Goal: Find specific page/section: Find specific page/section

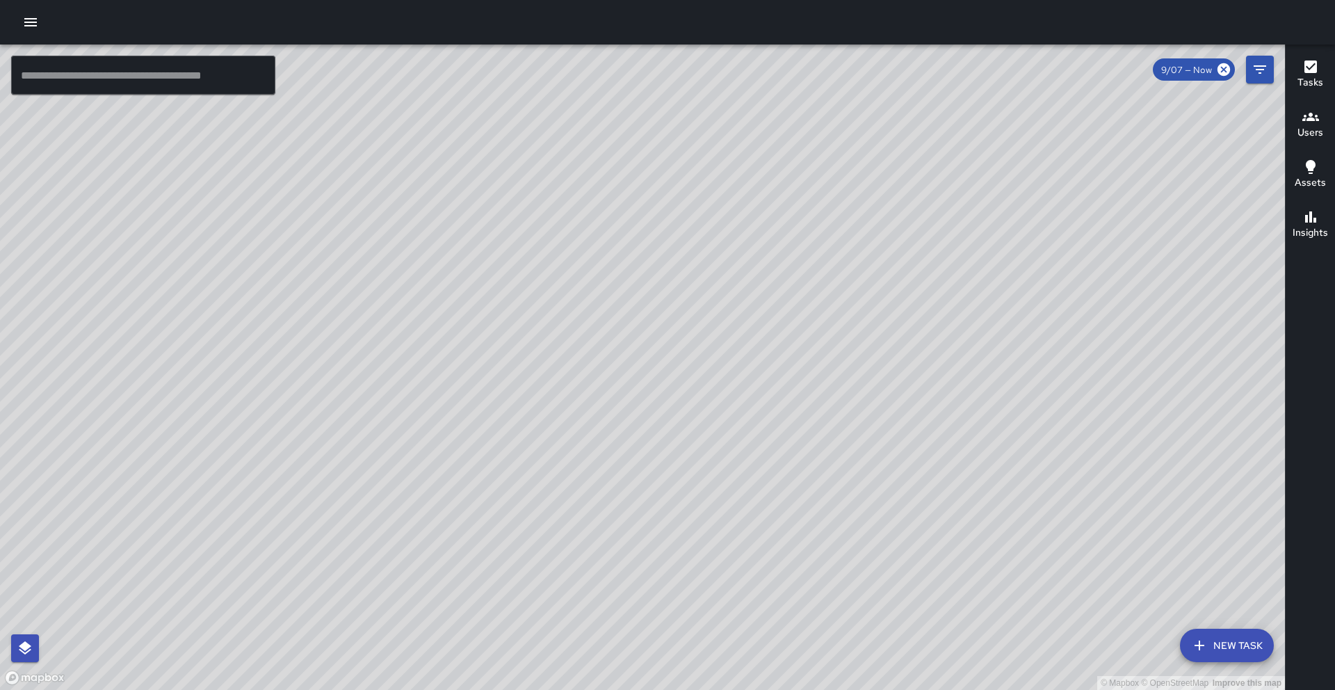
drag, startPoint x: 981, startPoint y: 534, endPoint x: 894, endPoint y: 456, distance: 116.7
click at [894, 456] on div "© Mapbox © OpenStreetMap Improve this map" at bounding box center [642, 367] width 1285 height 645
click at [1316, 113] on icon "button" at bounding box center [1311, 116] width 17 height 17
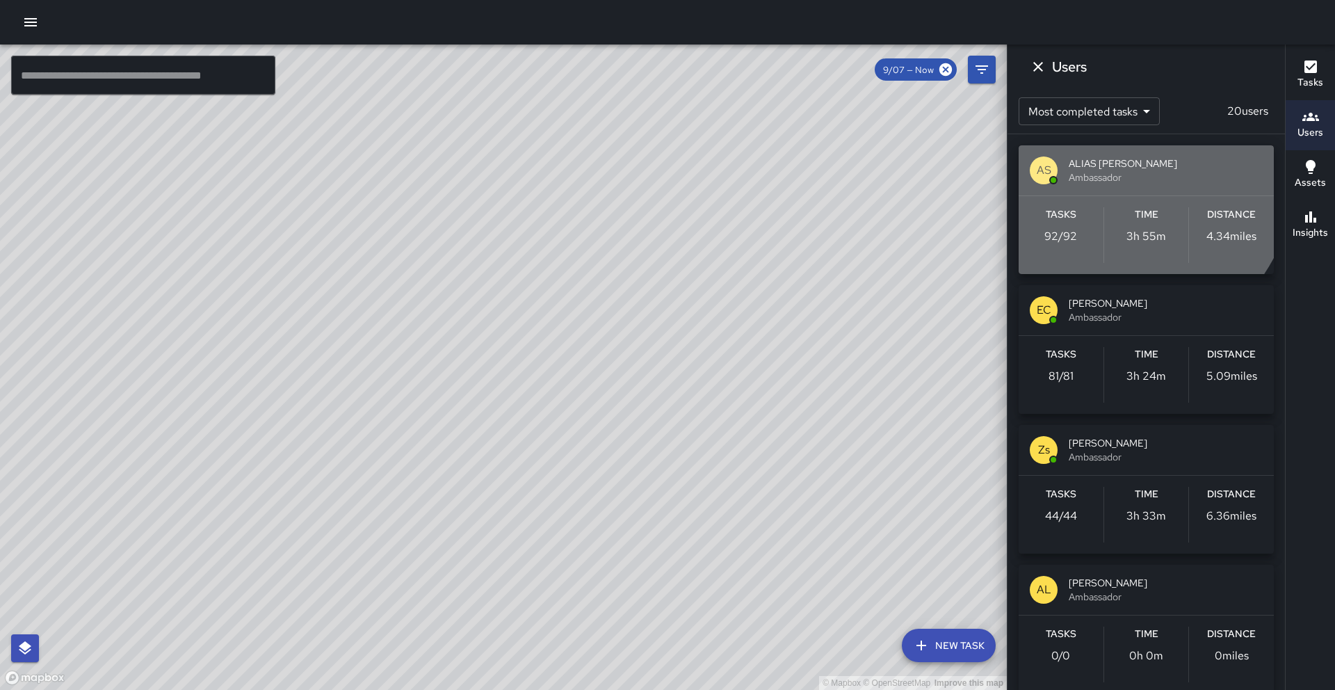
click at [1102, 166] on span "ALIAS [PERSON_NAME]" at bounding box center [1166, 163] width 194 height 14
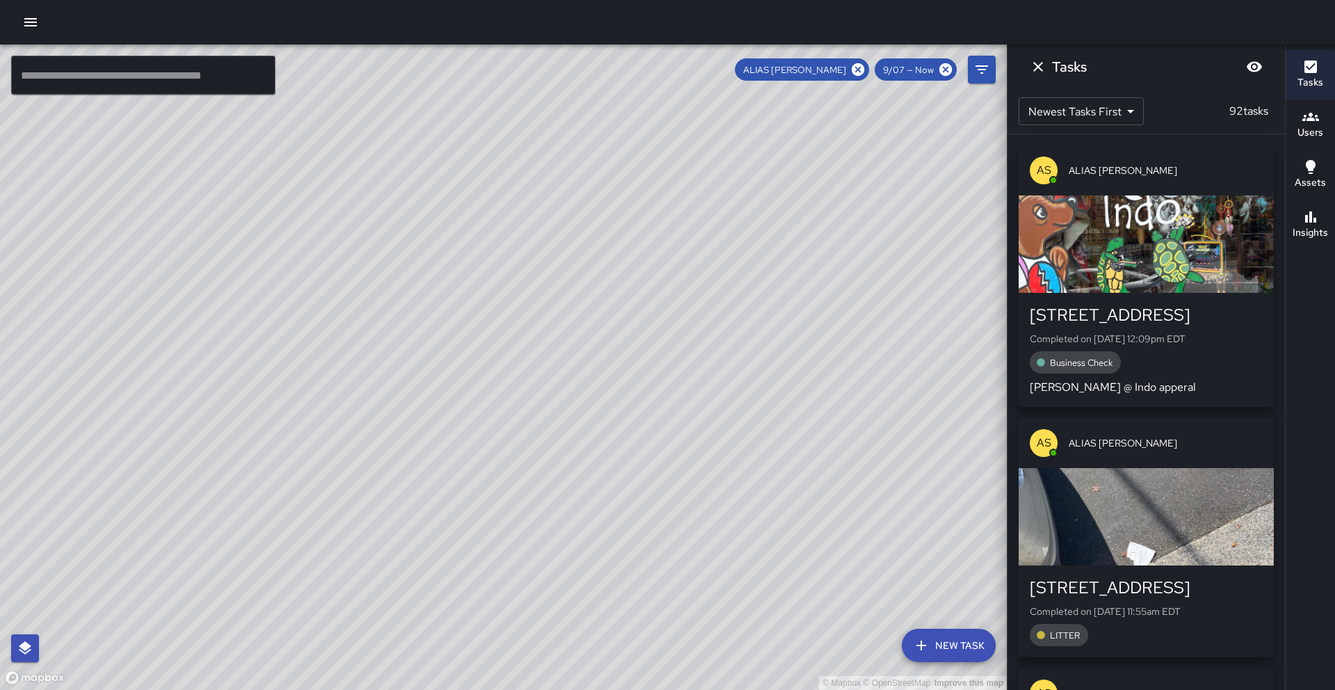
drag, startPoint x: 593, startPoint y: 290, endPoint x: 588, endPoint y: 381, distance: 91.2
click at [588, 381] on div "© Mapbox © OpenStreetMap Improve this map" at bounding box center [503, 367] width 1007 height 645
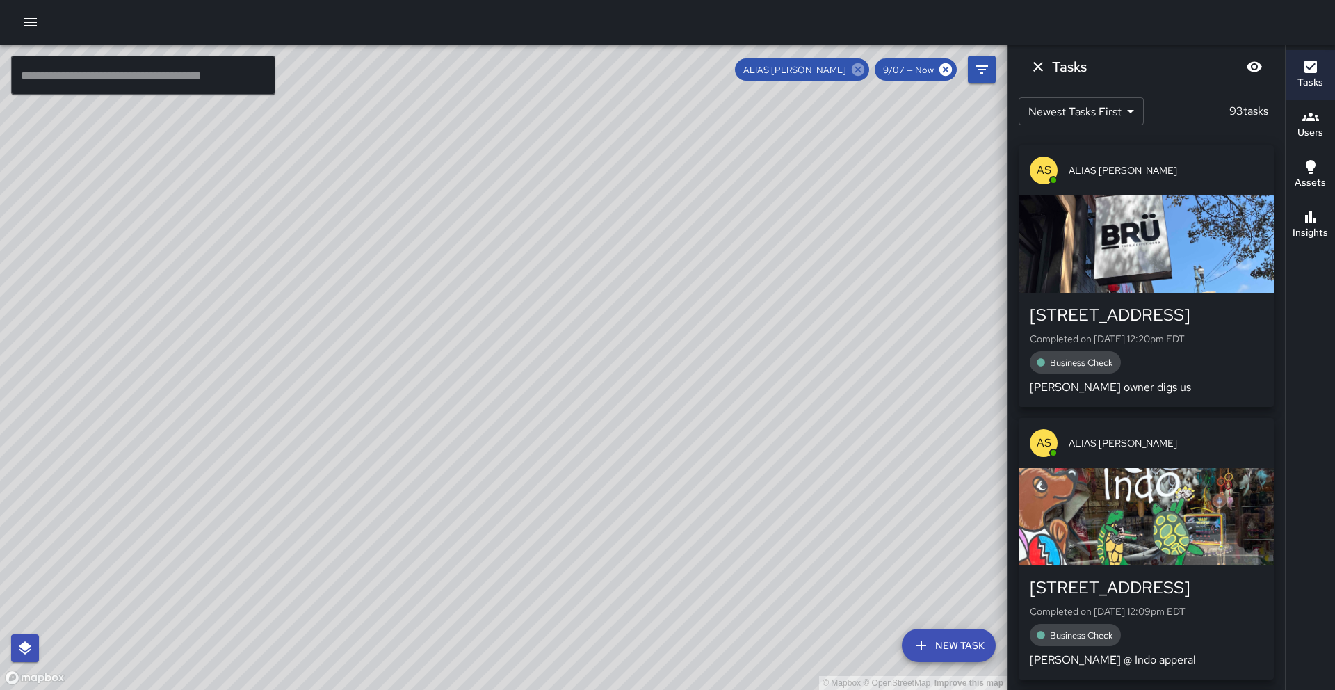
click at [858, 72] on icon at bounding box center [858, 69] width 15 height 15
drag, startPoint x: 528, startPoint y: 363, endPoint x: 677, endPoint y: 281, distance: 170.0
click at [675, 281] on div "© Mapbox © OpenStreetMap Improve this map" at bounding box center [503, 367] width 1007 height 645
click at [1036, 74] on icon "Dismiss" at bounding box center [1038, 66] width 17 height 17
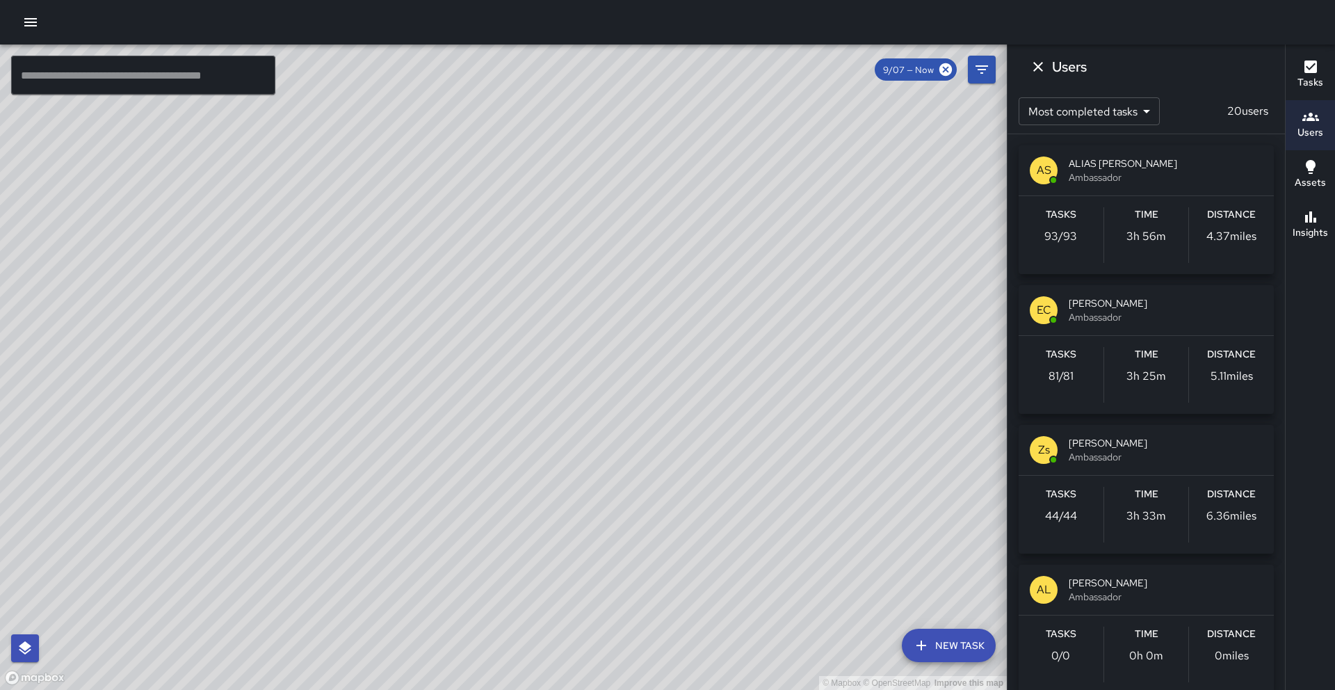
click at [1129, 401] on div "Time 3h 25m" at bounding box center [1146, 375] width 85 height 56
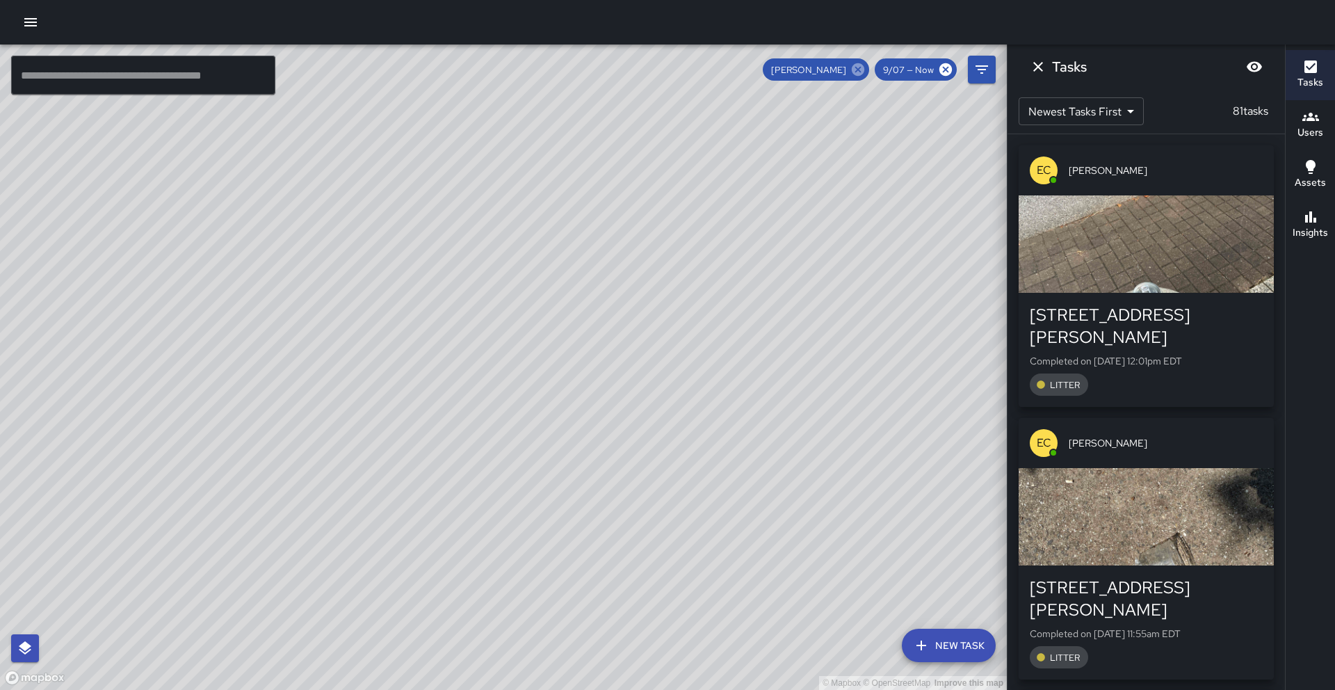
click at [859, 67] on icon at bounding box center [858, 69] width 13 height 13
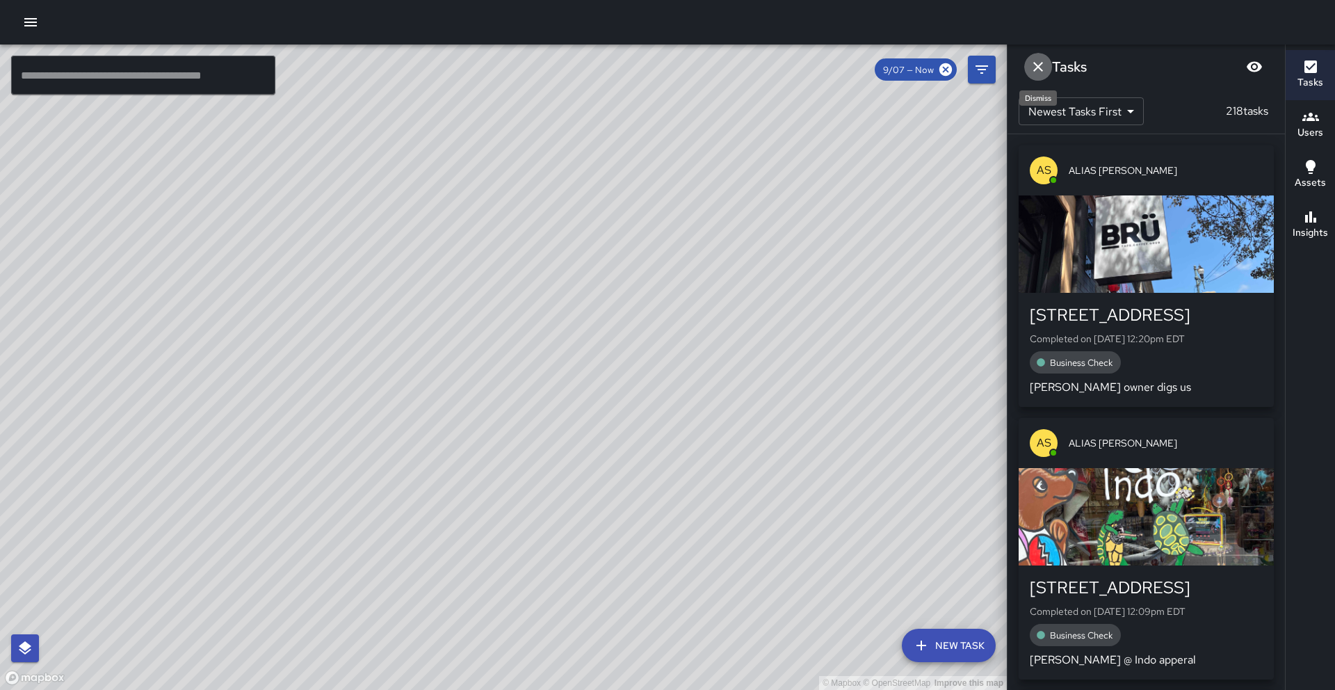
click at [1035, 77] on button "Dismiss" at bounding box center [1038, 67] width 28 height 28
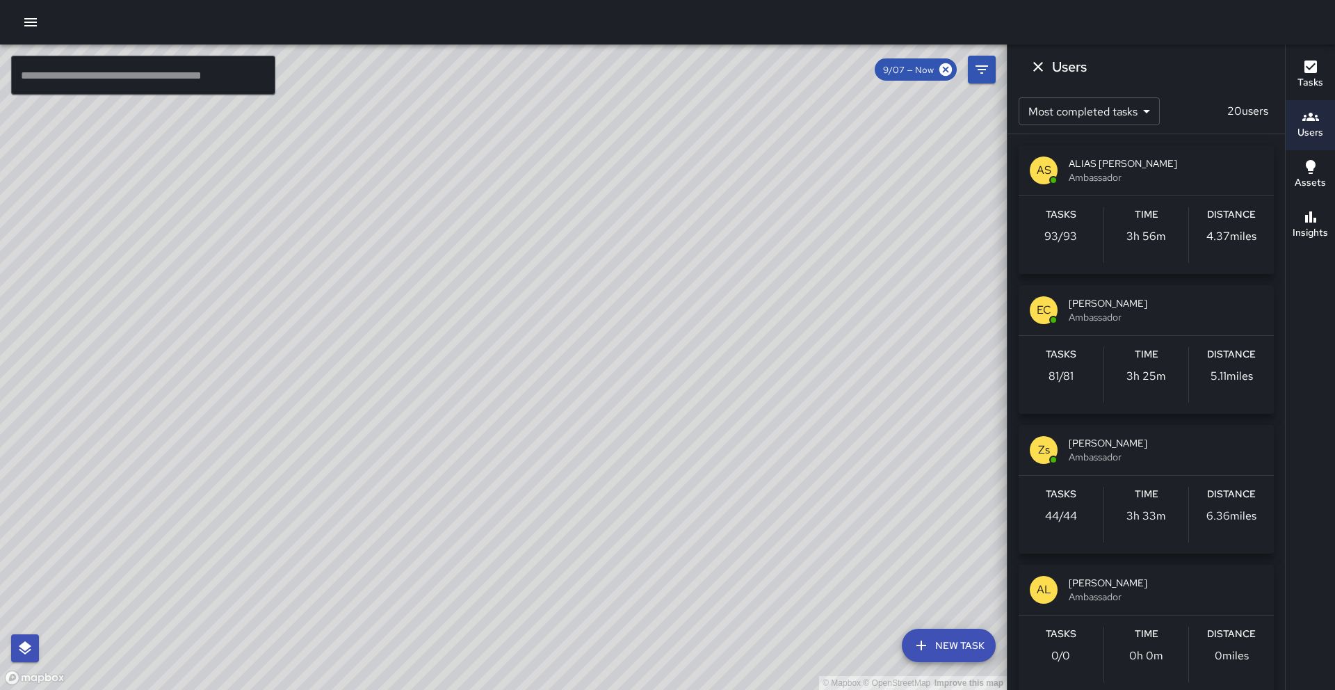
click at [1099, 465] on div "Zs [PERSON_NAME] Ambassador" at bounding box center [1146, 450] width 255 height 50
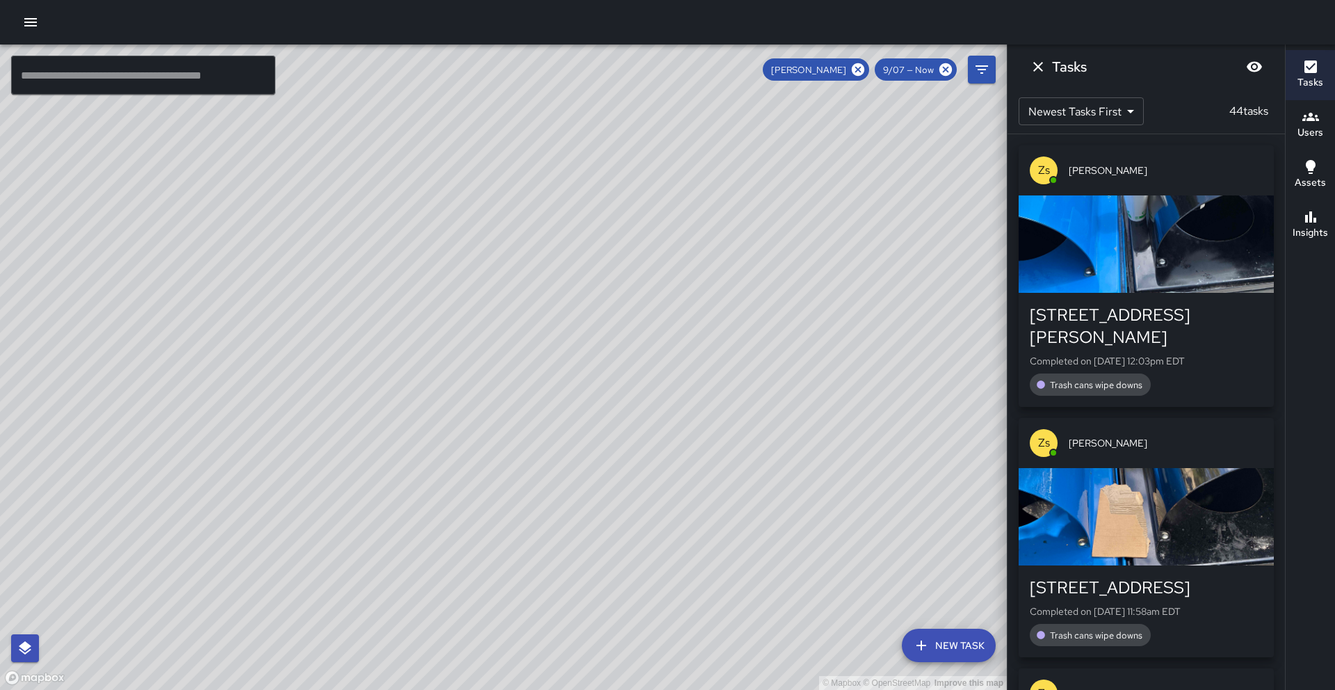
drag, startPoint x: 819, startPoint y: 487, endPoint x: 820, endPoint y: 193, distance: 293.5
click at [820, 193] on div "© Mapbox © OpenStreetMap Improve this map" at bounding box center [503, 367] width 1007 height 645
drag, startPoint x: 820, startPoint y: 193, endPoint x: 727, endPoint y: 261, distance: 114.5
click at [727, 261] on div "© Mapbox © OpenStreetMap Improve this map" at bounding box center [503, 367] width 1007 height 645
drag, startPoint x: 224, startPoint y: 385, endPoint x: 422, endPoint y: 236, distance: 247.9
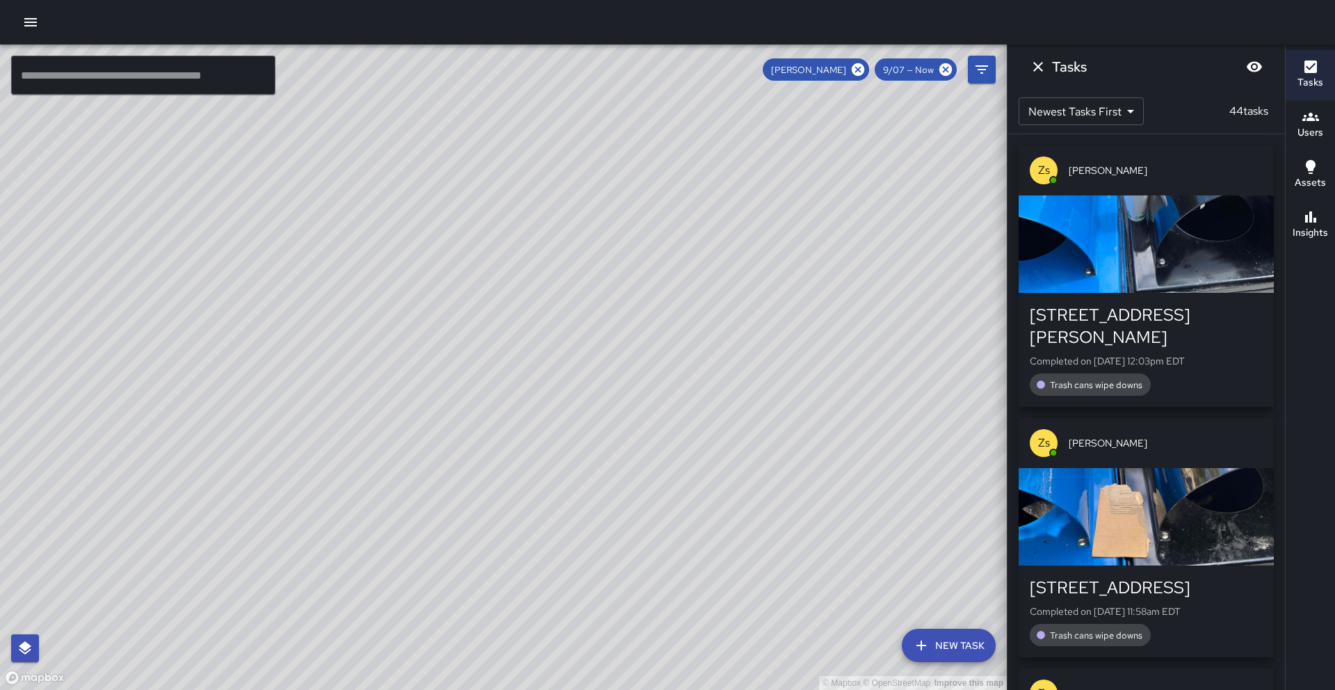
click at [422, 236] on div "© Mapbox © OpenStreetMap Improve this map" at bounding box center [503, 367] width 1007 height 645
drag, startPoint x: 443, startPoint y: 232, endPoint x: 496, endPoint y: 443, distance: 217.9
click at [496, 443] on div "© Mapbox © OpenStreetMap Improve this map" at bounding box center [503, 367] width 1007 height 645
drag, startPoint x: 550, startPoint y: 447, endPoint x: 515, endPoint y: 389, distance: 67.8
click at [515, 389] on div "© Mapbox © OpenStreetMap Improve this map" at bounding box center [503, 367] width 1007 height 645
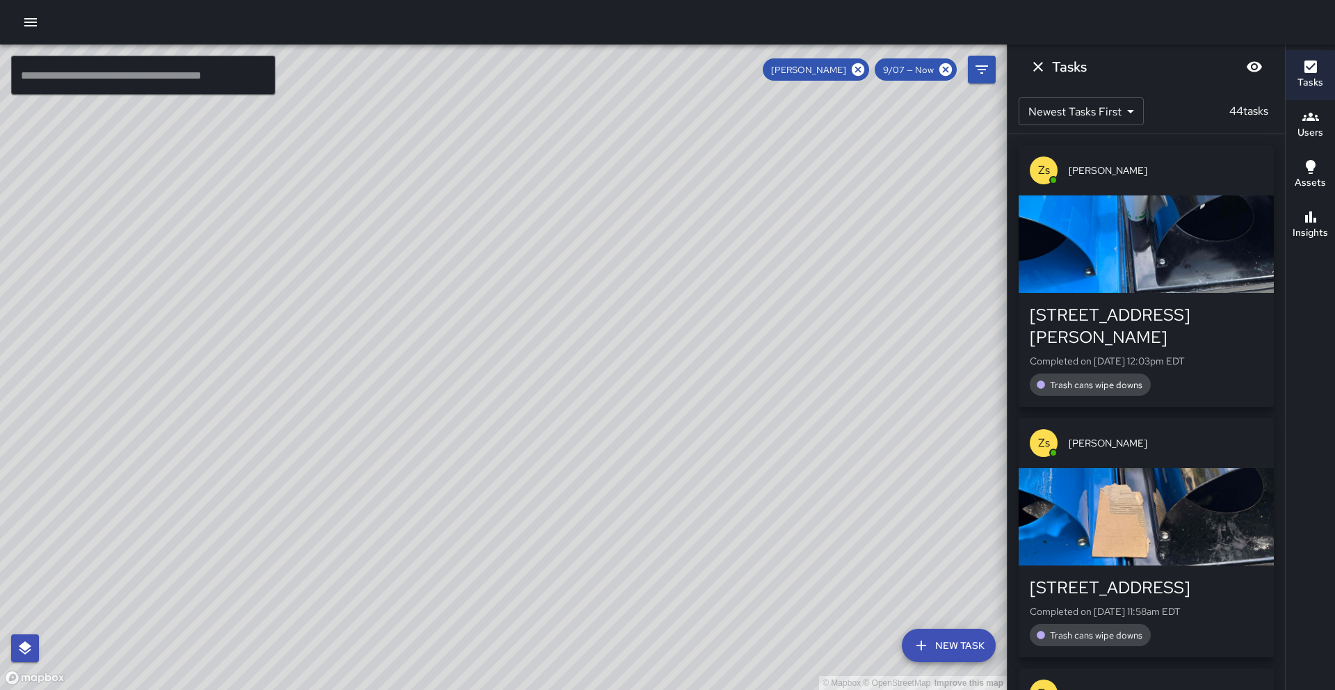
drag, startPoint x: 556, startPoint y: 263, endPoint x: 565, endPoint y: 305, distance: 43.4
click at [565, 305] on div "© Mapbox © OpenStreetMap Improve this map" at bounding box center [503, 367] width 1007 height 645
drag, startPoint x: 600, startPoint y: 366, endPoint x: 543, endPoint y: 287, distance: 97.1
click at [543, 287] on div "© Mapbox © OpenStreetMap Improve this map" at bounding box center [503, 367] width 1007 height 645
click at [862, 68] on icon at bounding box center [858, 69] width 15 height 15
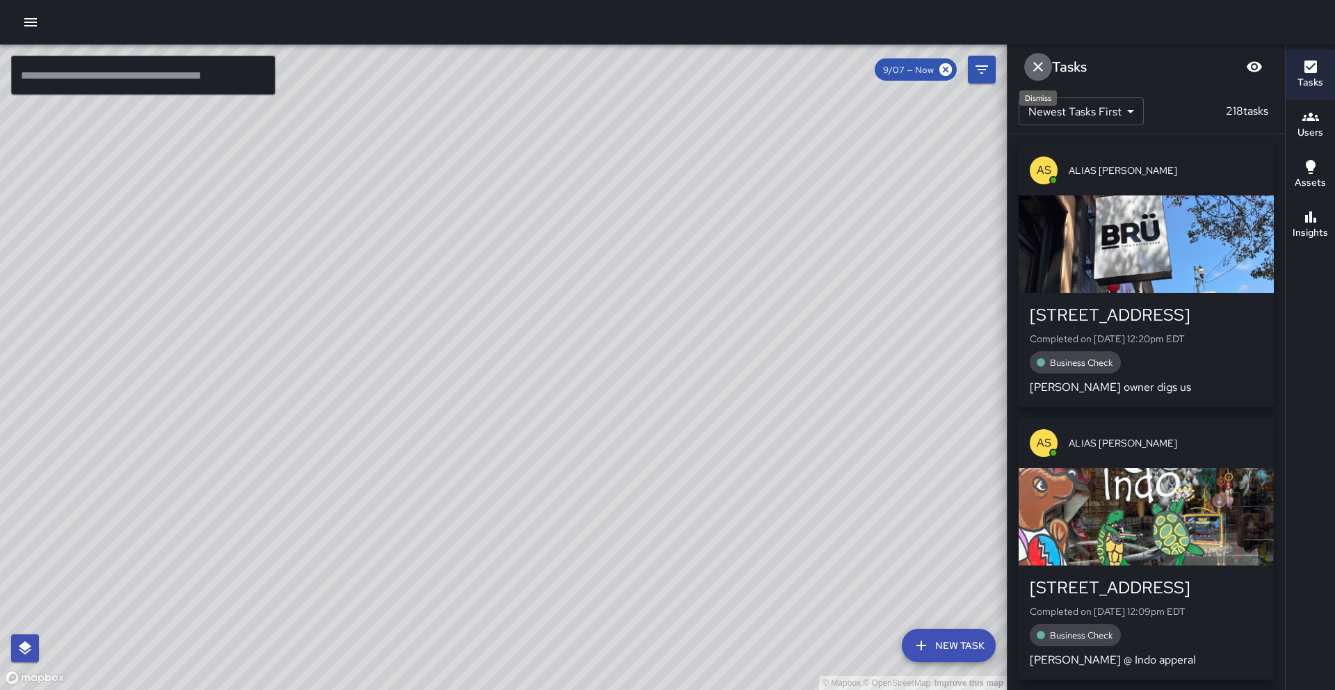
click at [1034, 63] on icon "Dismiss" at bounding box center [1038, 67] width 10 height 10
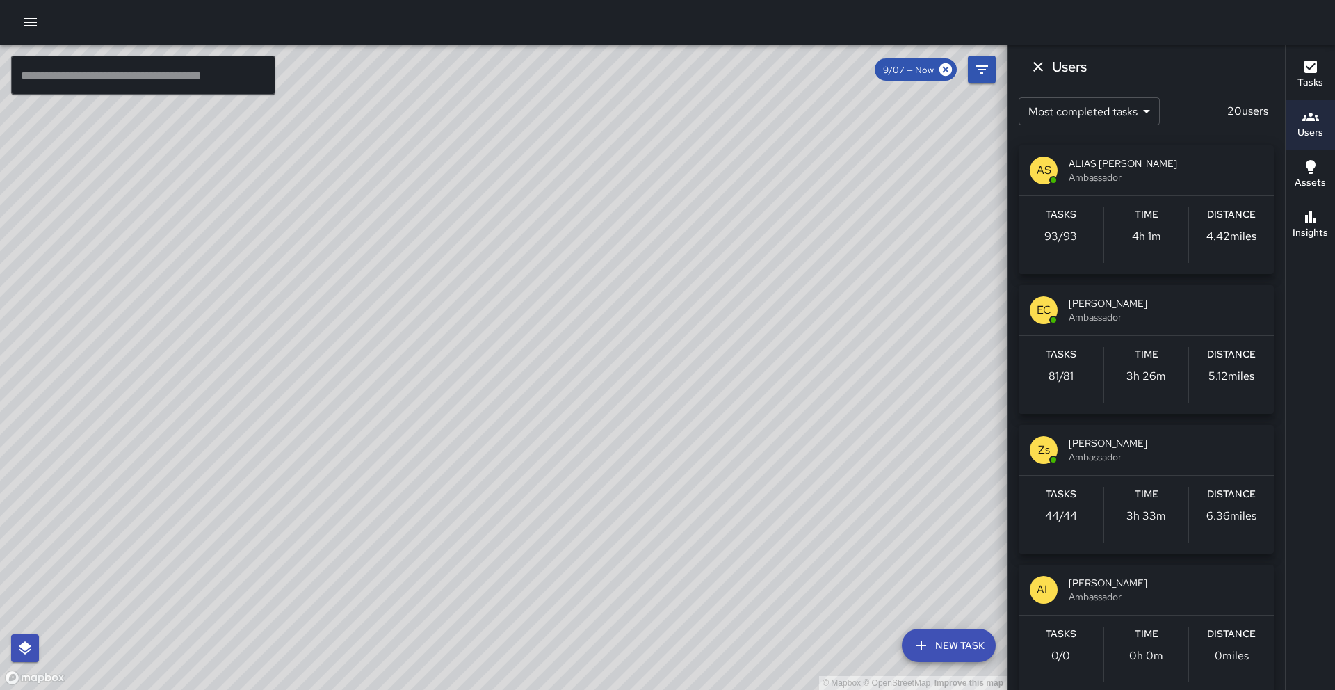
drag, startPoint x: 336, startPoint y: 315, endPoint x: 481, endPoint y: 557, distance: 282.0
click at [481, 557] on div "© Mapbox © OpenStreetMap Improve this map" at bounding box center [503, 367] width 1007 height 645
drag, startPoint x: 394, startPoint y: 424, endPoint x: 387, endPoint y: 371, distance: 53.4
click at [387, 371] on div "© Mapbox © OpenStreetMap Improve this map" at bounding box center [503, 367] width 1007 height 645
drag, startPoint x: 269, startPoint y: 379, endPoint x: 273, endPoint y: 362, distance: 17.7
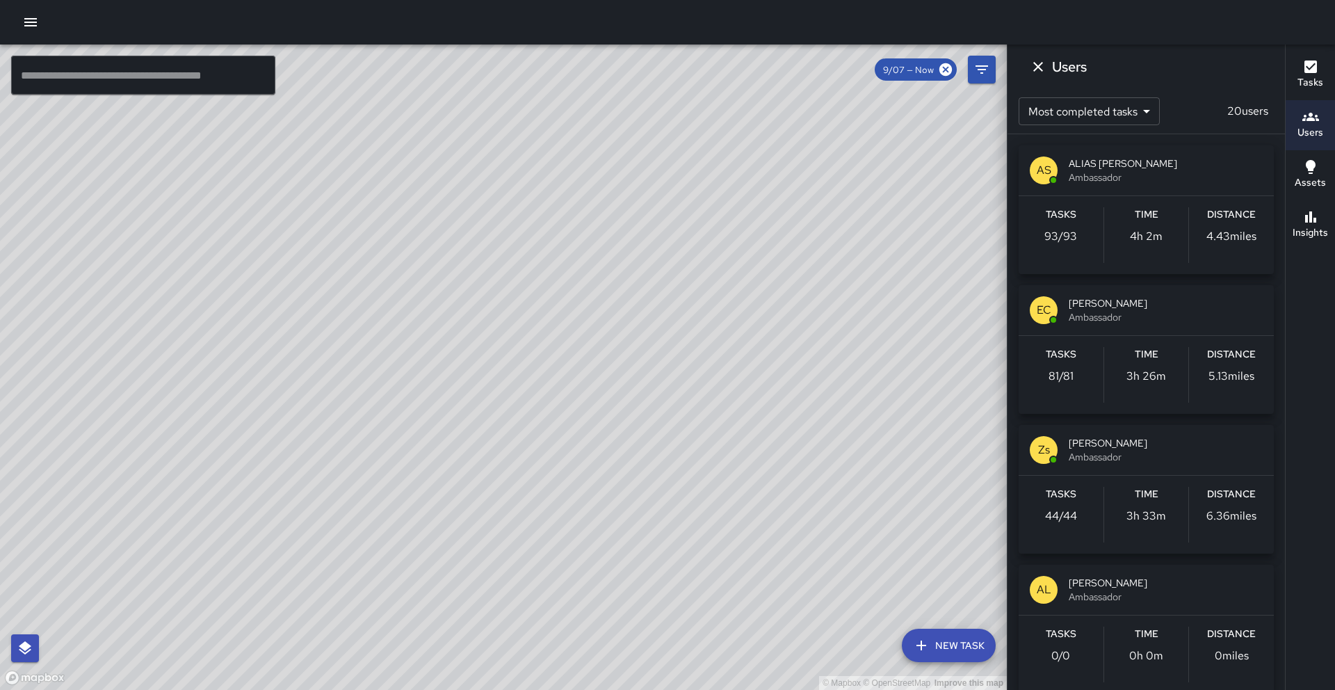
click at [273, 362] on div "© Mapbox © OpenStreetMap Improve this map" at bounding box center [503, 367] width 1007 height 645
click at [191, 402] on div "© Mapbox © OpenStreetMap Improve this map" at bounding box center [503, 367] width 1007 height 645
click at [1124, 195] on div "AS ALIAS [PERSON_NAME] Ambassador" at bounding box center [1146, 170] width 255 height 50
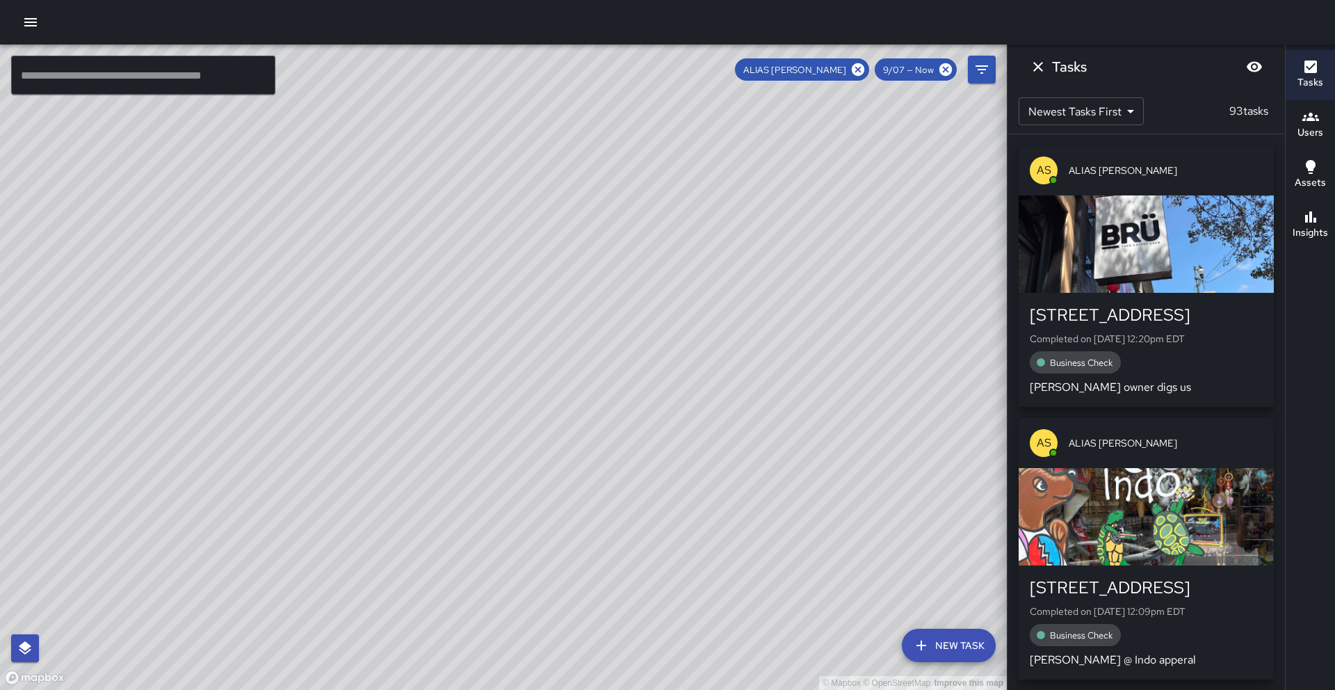
click at [680, 529] on div "© Mapbox © OpenStreetMap Improve this map" at bounding box center [503, 367] width 1007 height 645
drag, startPoint x: 495, startPoint y: 331, endPoint x: 501, endPoint y: 373, distance: 42.9
click at [501, 373] on div "© Mapbox © OpenStreetMap Improve this map" at bounding box center [503, 367] width 1007 height 645
drag, startPoint x: 520, startPoint y: 215, endPoint x: 741, endPoint y: 596, distance: 440.3
click at [741, 596] on div "© Mapbox © OpenStreetMap Improve this map" at bounding box center [503, 367] width 1007 height 645
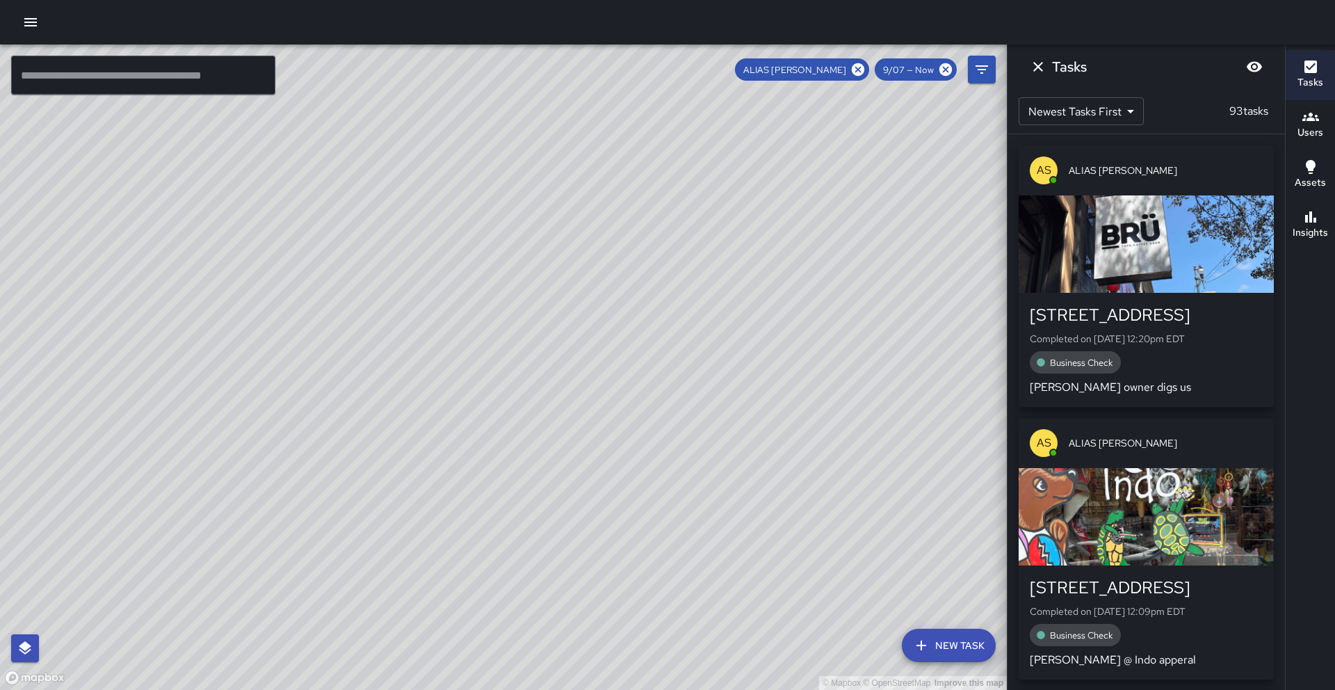
drag, startPoint x: 762, startPoint y: 488, endPoint x: 754, endPoint y: 394, distance: 94.2
click at [754, 396] on div "© Mapbox © OpenStreetMap Improve this map" at bounding box center [503, 367] width 1007 height 645
drag, startPoint x: 752, startPoint y: 376, endPoint x: 752, endPoint y: 364, distance: 11.8
click at [752, 364] on div "© Mapbox © OpenStreetMap Improve this map" at bounding box center [503, 367] width 1007 height 645
drag, startPoint x: 666, startPoint y: 303, endPoint x: 673, endPoint y: 484, distance: 181.7
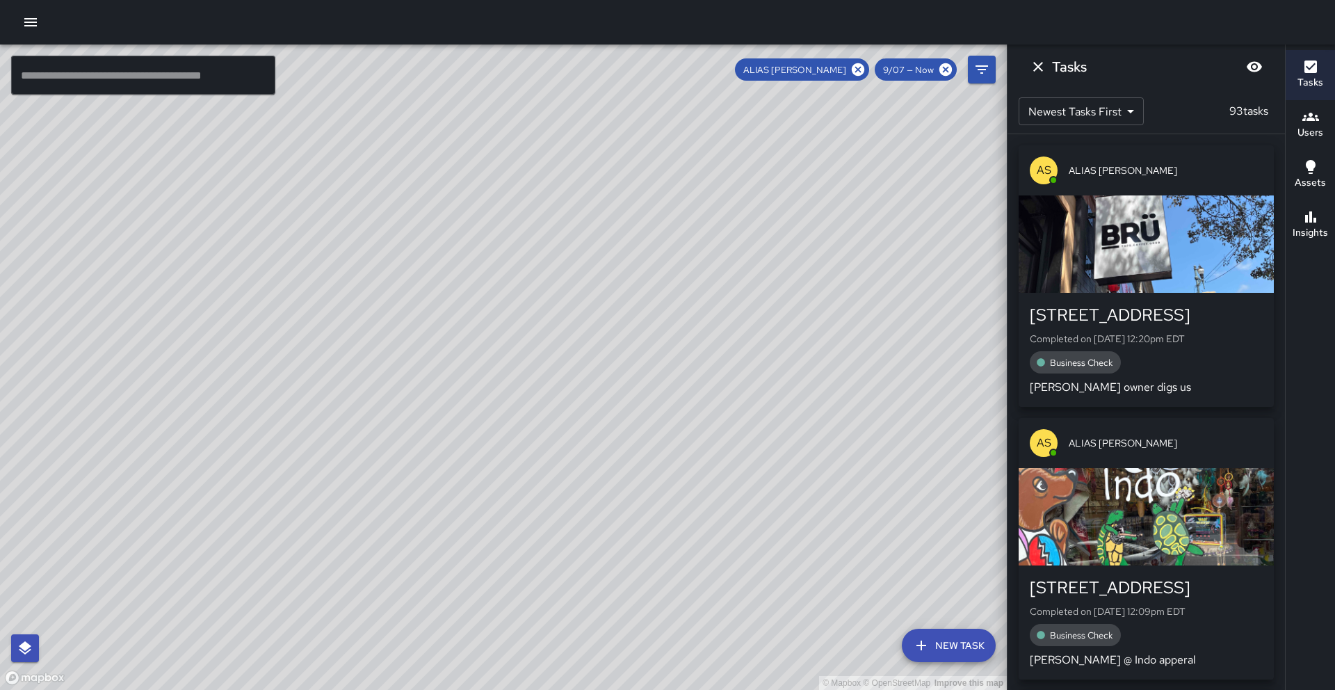
click at [673, 484] on div "© Mapbox © OpenStreetMap Improve this map" at bounding box center [503, 367] width 1007 height 645
drag, startPoint x: 650, startPoint y: 530, endPoint x: 634, endPoint y: 438, distance: 93.1
click at [635, 440] on div "© Mapbox © OpenStreetMap Improve this map" at bounding box center [503, 367] width 1007 height 645
click at [634, 426] on div "© Mapbox © OpenStreetMap Improve this map" at bounding box center [503, 367] width 1007 height 645
drag, startPoint x: 675, startPoint y: 572, endPoint x: 693, endPoint y: 464, distance: 109.3
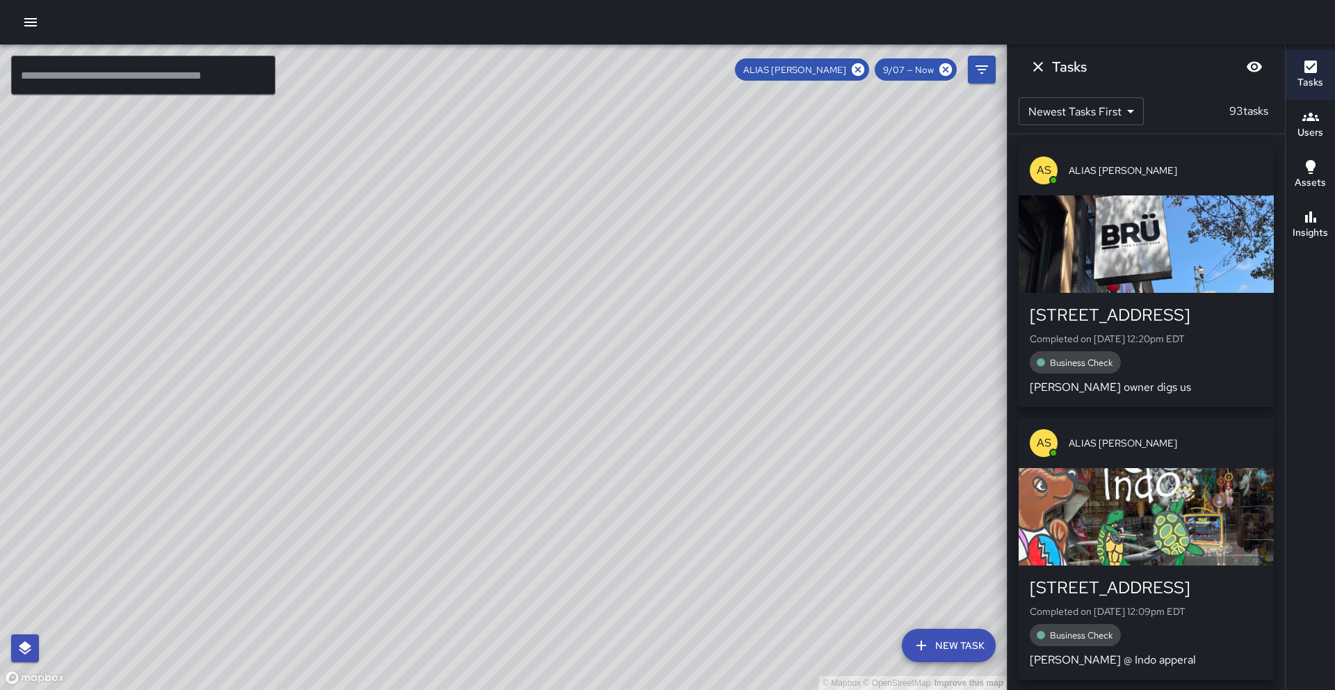
click at [693, 464] on div "© Mapbox © OpenStreetMap Improve this map" at bounding box center [503, 367] width 1007 height 645
drag, startPoint x: 569, startPoint y: 415, endPoint x: 582, endPoint y: 493, distance: 79.7
click at [582, 493] on div "© Mapbox © OpenStreetMap Improve this map" at bounding box center [503, 367] width 1007 height 645
click at [1040, 72] on icon "Dismiss" at bounding box center [1038, 66] width 17 height 17
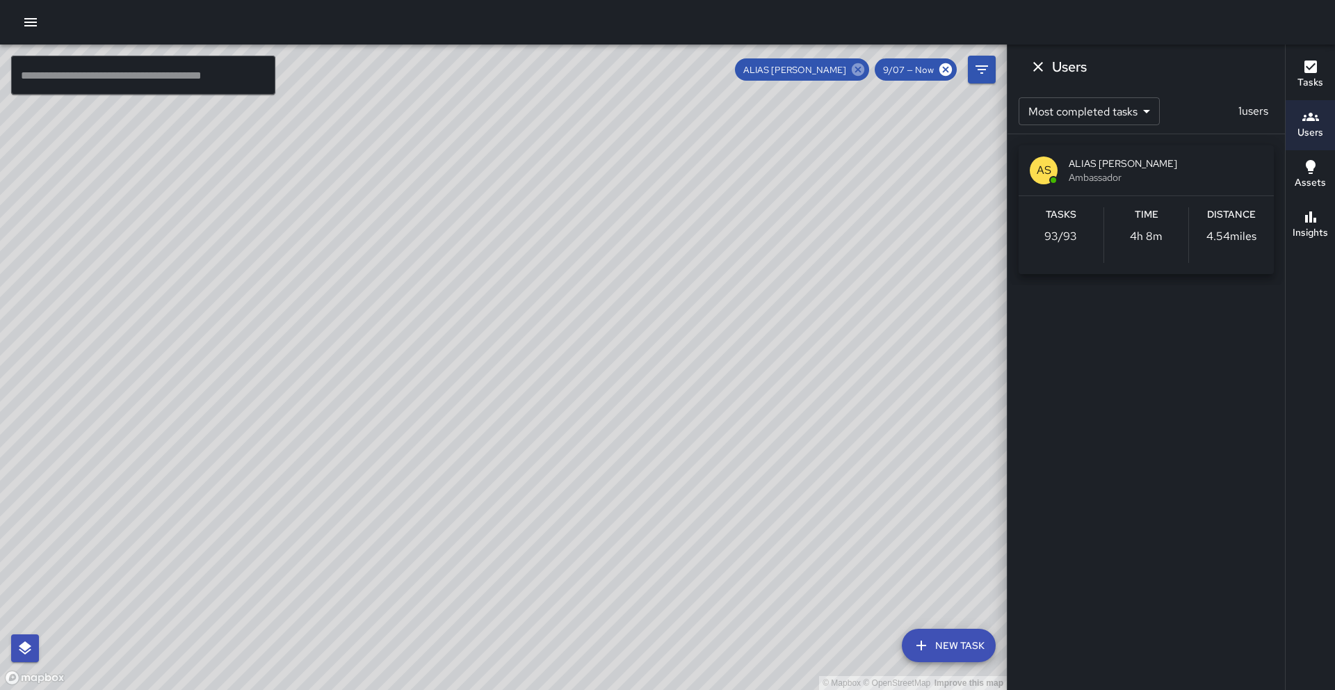
click at [859, 70] on icon at bounding box center [858, 69] width 15 height 15
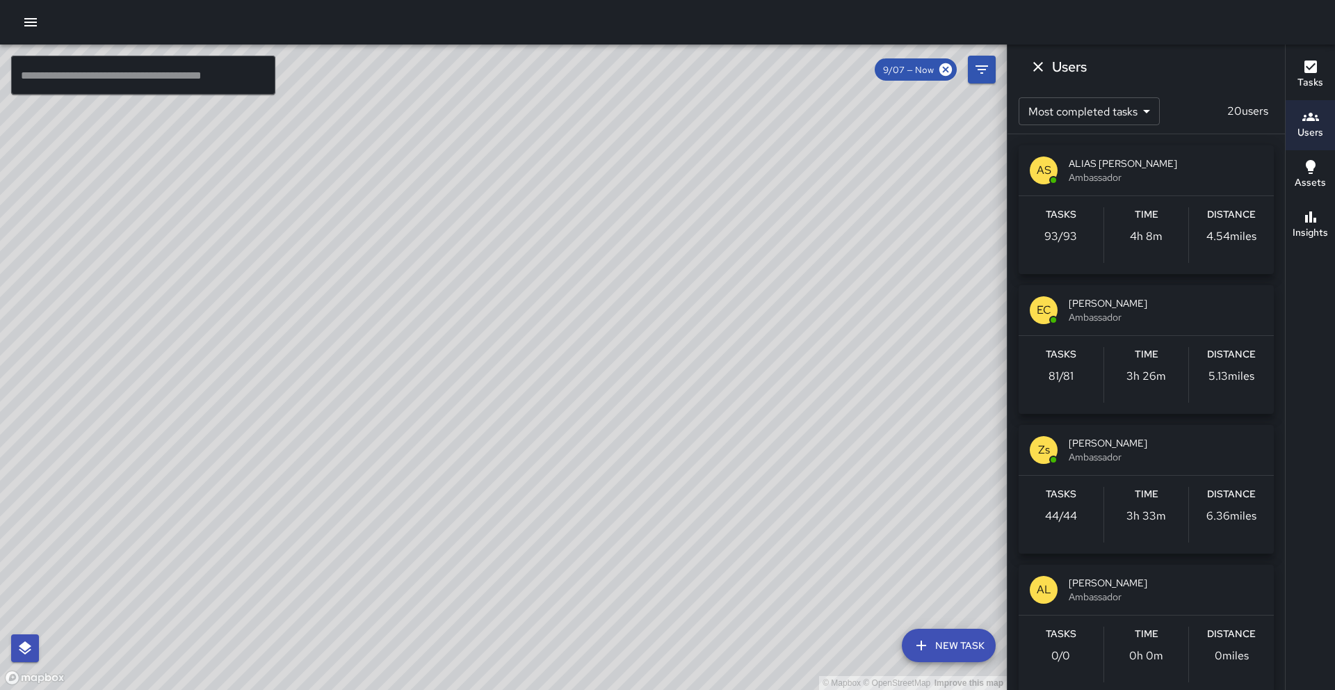
click at [1105, 440] on span "[PERSON_NAME]" at bounding box center [1166, 443] width 194 height 14
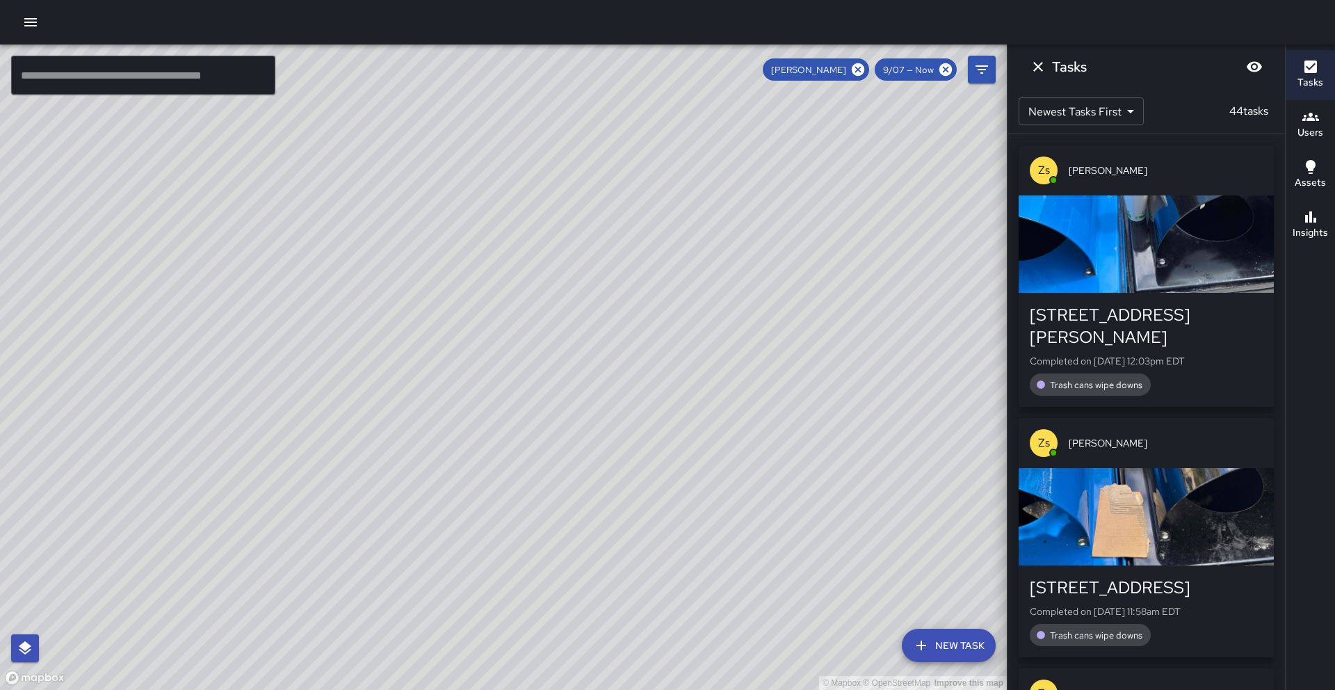
drag, startPoint x: 521, startPoint y: 570, endPoint x: 530, endPoint y: 463, distance: 107.5
click at [530, 465] on div "© Mapbox © OpenStreetMap Improve this map" at bounding box center [503, 367] width 1007 height 645
click at [536, 441] on div "© Mapbox © OpenStreetMap Improve this map" at bounding box center [503, 367] width 1007 height 645
drag, startPoint x: 536, startPoint y: 441, endPoint x: 558, endPoint y: 419, distance: 31.0
click at [558, 419] on div "© Mapbox © OpenStreetMap Improve this map" at bounding box center [503, 367] width 1007 height 645
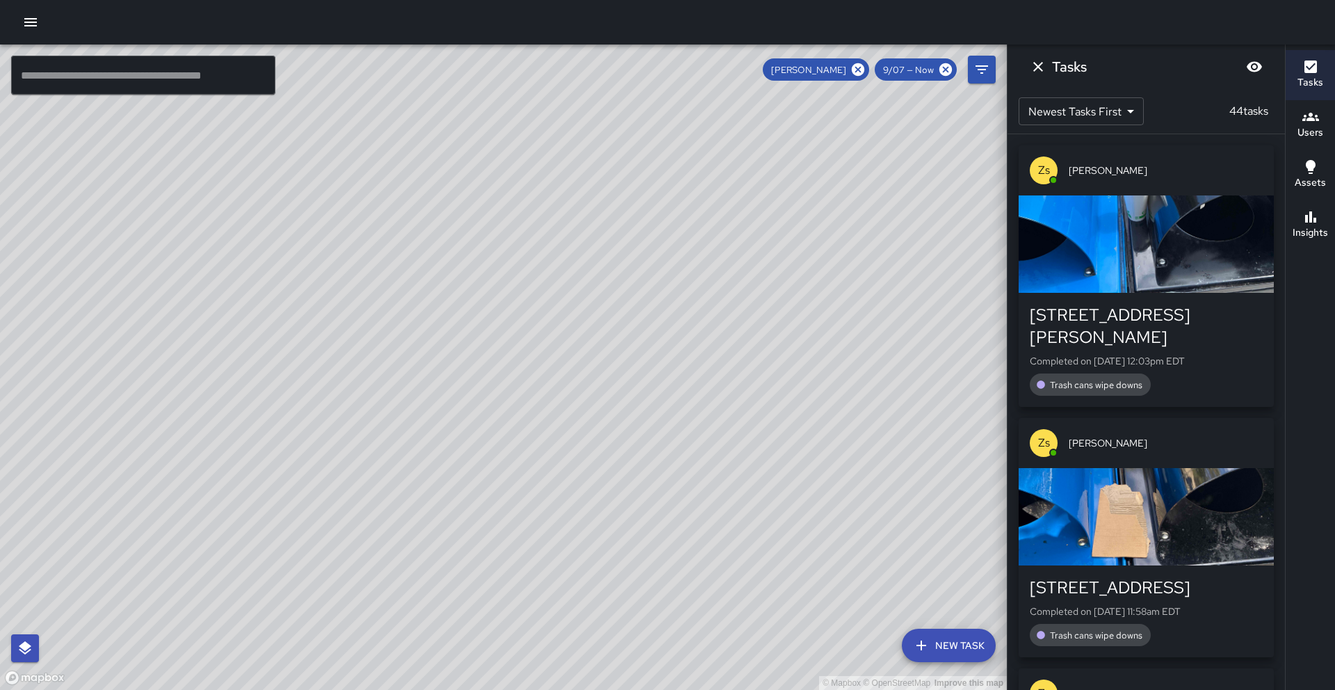
drag, startPoint x: 266, startPoint y: 411, endPoint x: 721, endPoint y: 428, distance: 455.9
click at [721, 428] on div "© Mapbox © OpenStreetMap Improve this map" at bounding box center [503, 367] width 1007 height 645
drag, startPoint x: 638, startPoint y: 383, endPoint x: 646, endPoint y: 280, distance: 103.2
click at [646, 280] on div "© Mapbox © OpenStreetMap Improve this map" at bounding box center [503, 367] width 1007 height 645
drag, startPoint x: 727, startPoint y: 398, endPoint x: 424, endPoint y: 385, distance: 304.2
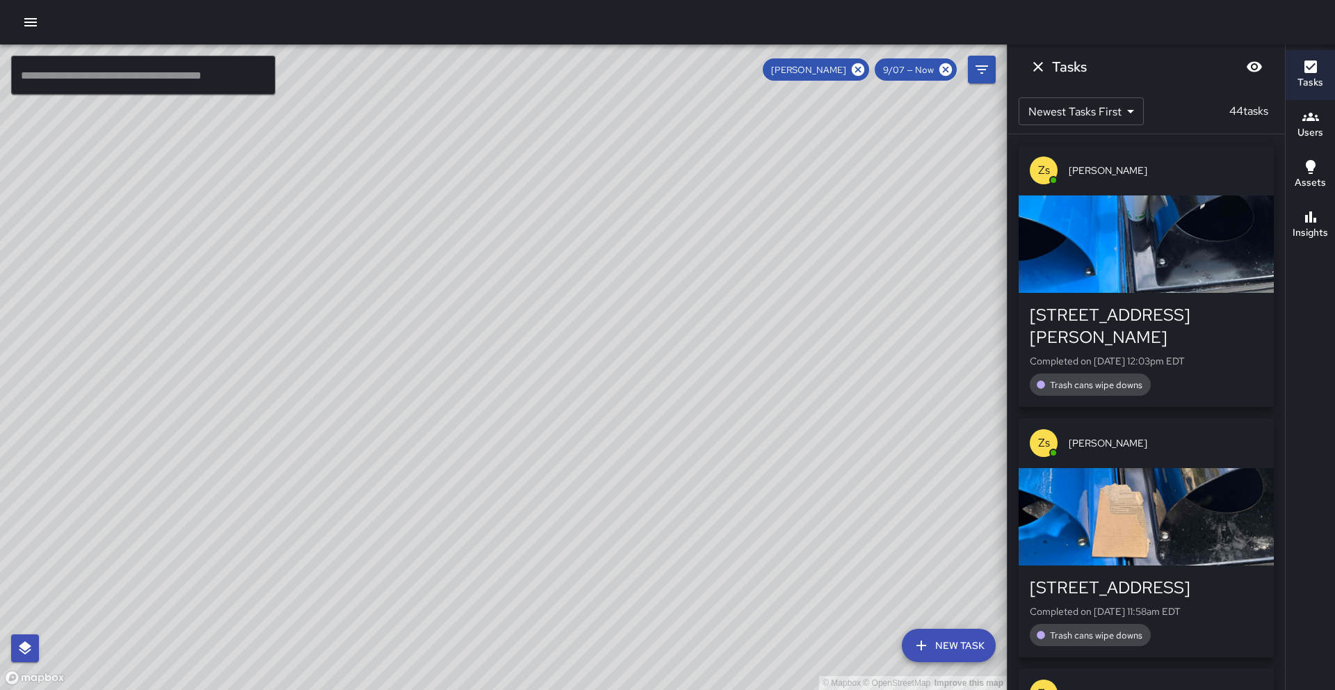
click at [424, 385] on div "© Mapbox © OpenStreetMap Improve this map" at bounding box center [503, 367] width 1007 height 645
click at [1034, 69] on icon "Dismiss" at bounding box center [1038, 67] width 10 height 10
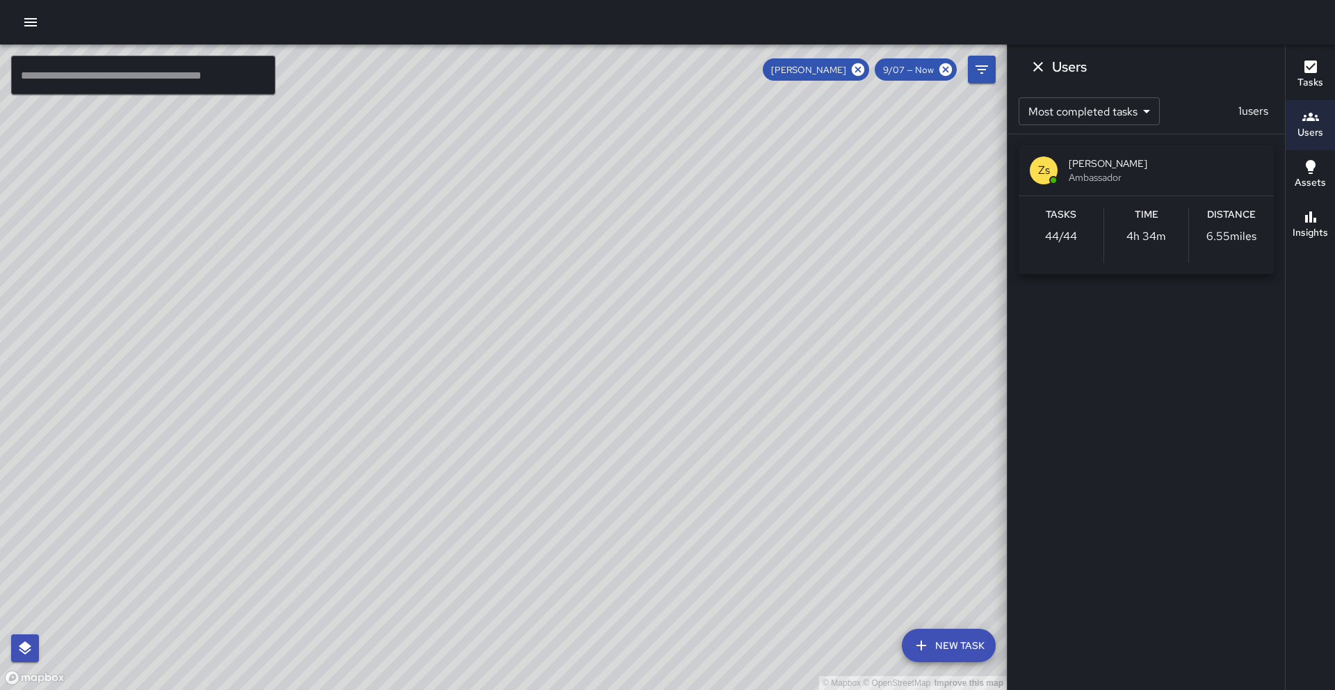
click at [1150, 109] on body "© Mapbox © OpenStreetMap Improve this map ​ New Task [PERSON_NAME] 9/07 — Now M…" at bounding box center [667, 345] width 1335 height 690
click at [1167, 65] on div at bounding box center [667, 345] width 1335 height 690
click at [1299, 125] on button "Users" at bounding box center [1310, 125] width 49 height 50
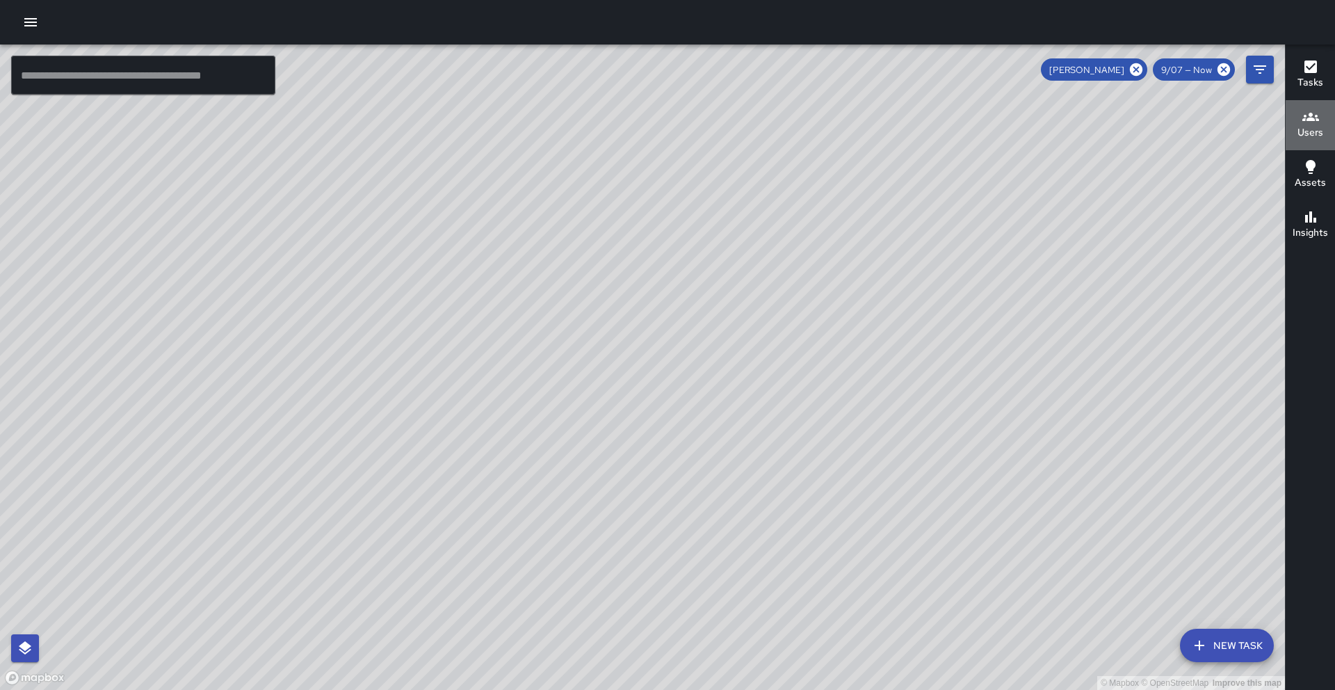
click at [1301, 124] on div "Users" at bounding box center [1311, 124] width 26 height 32
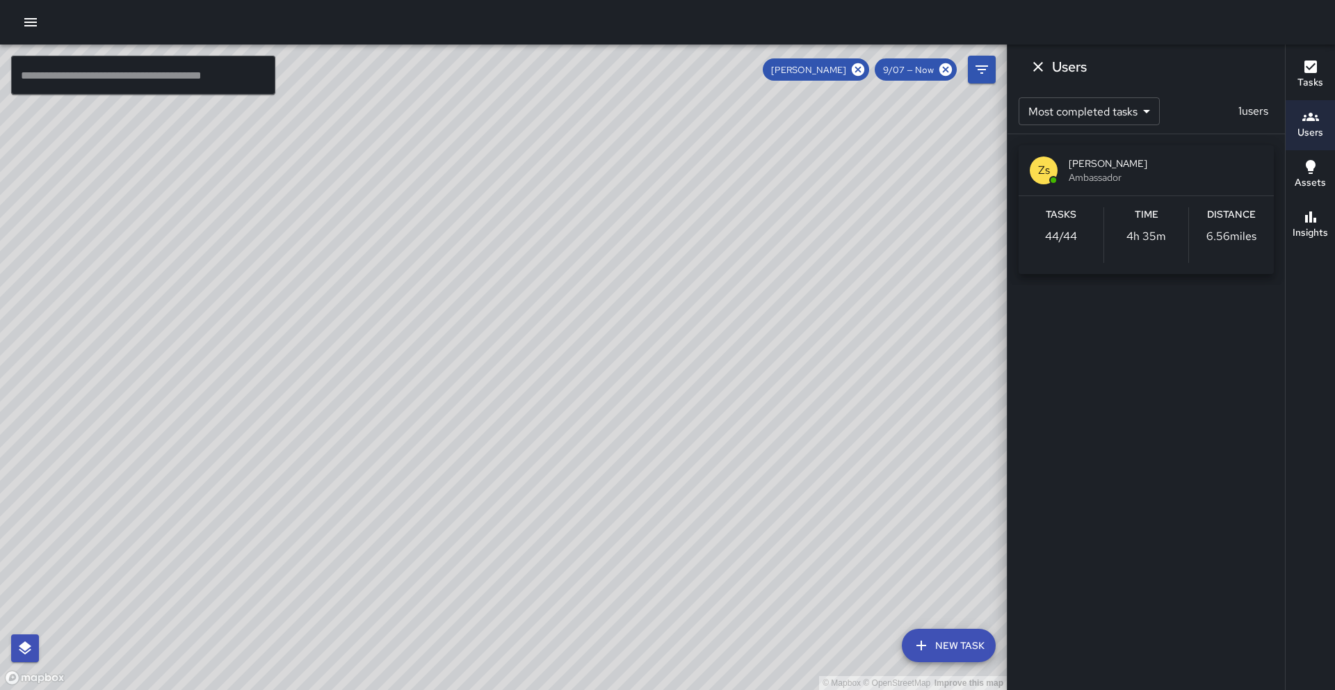
click at [1306, 123] on icon "button" at bounding box center [1311, 116] width 17 height 17
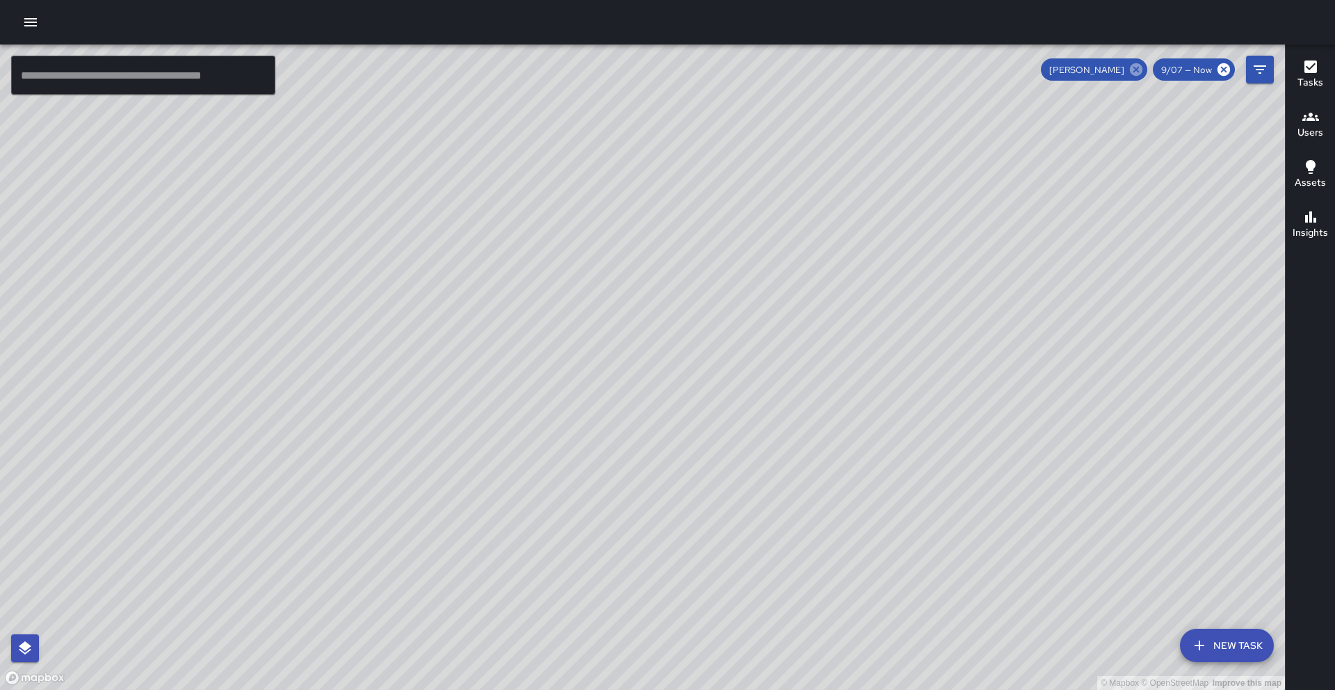
click at [1138, 72] on icon at bounding box center [1136, 69] width 13 height 13
click at [1302, 136] on h6 "Users" at bounding box center [1311, 132] width 26 height 15
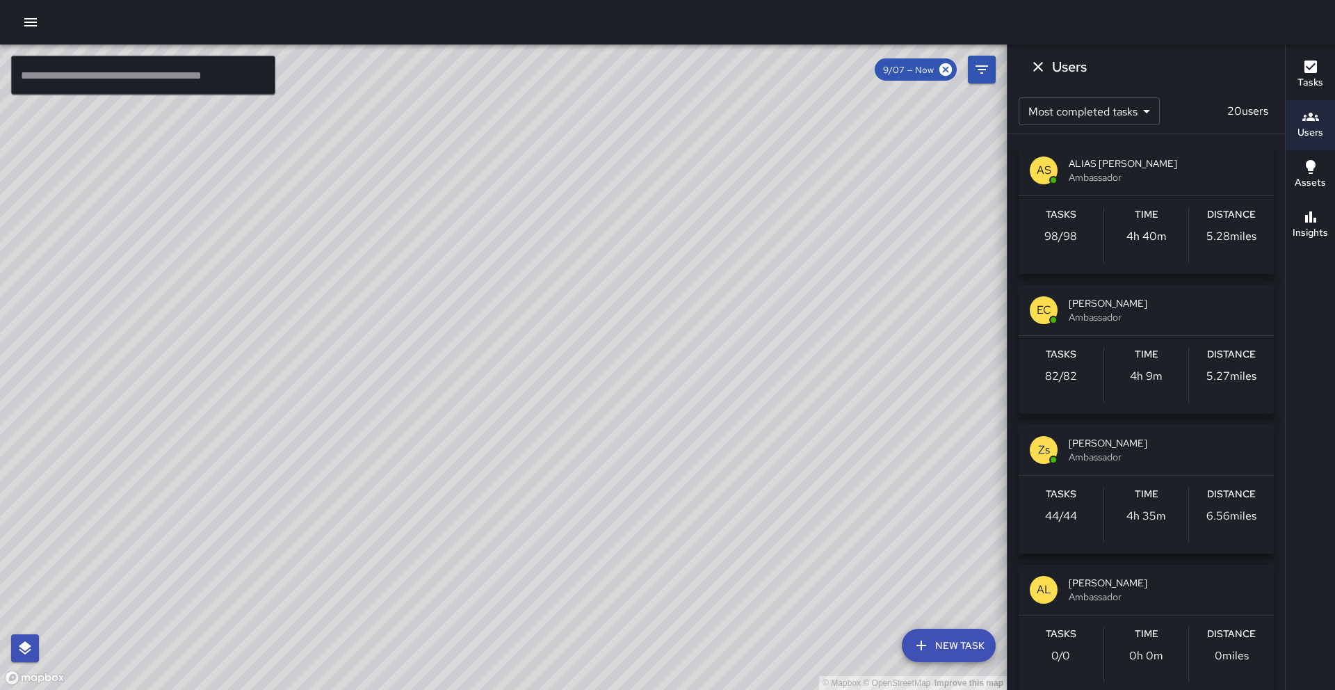
click at [1094, 169] on span "ALIAS [PERSON_NAME]" at bounding box center [1166, 163] width 194 height 14
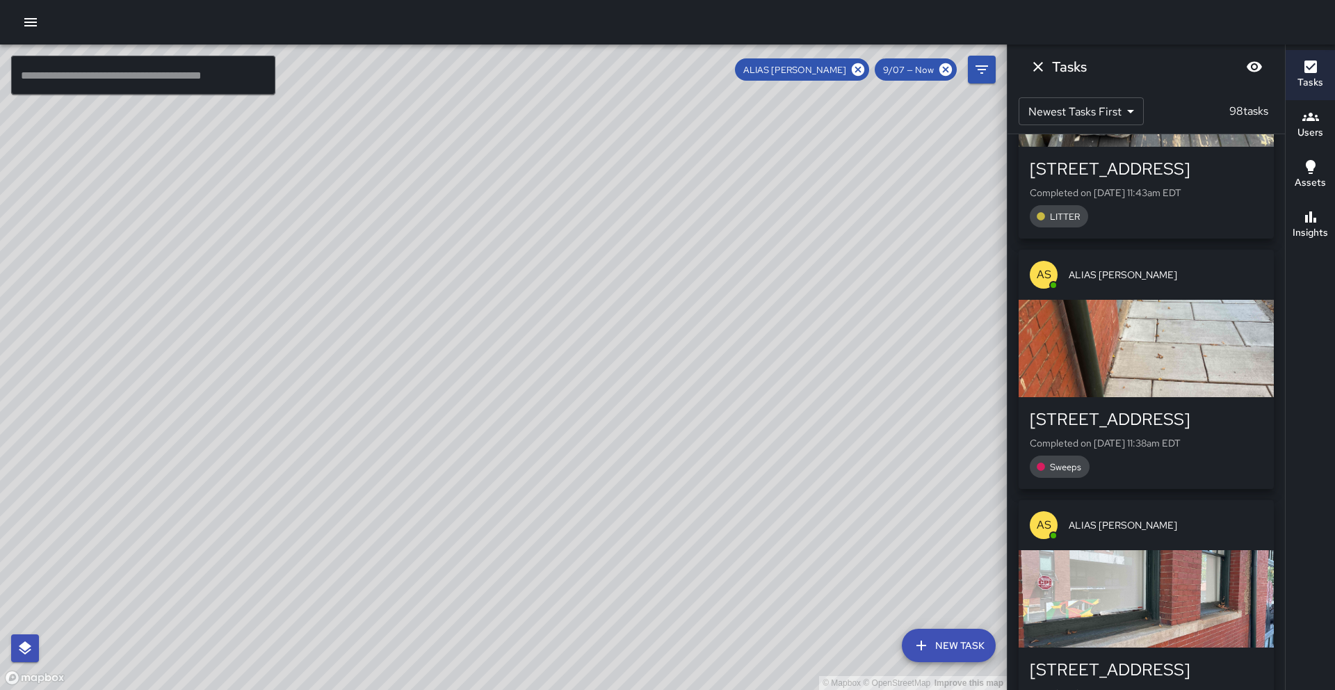
scroll to position [2267, 0]
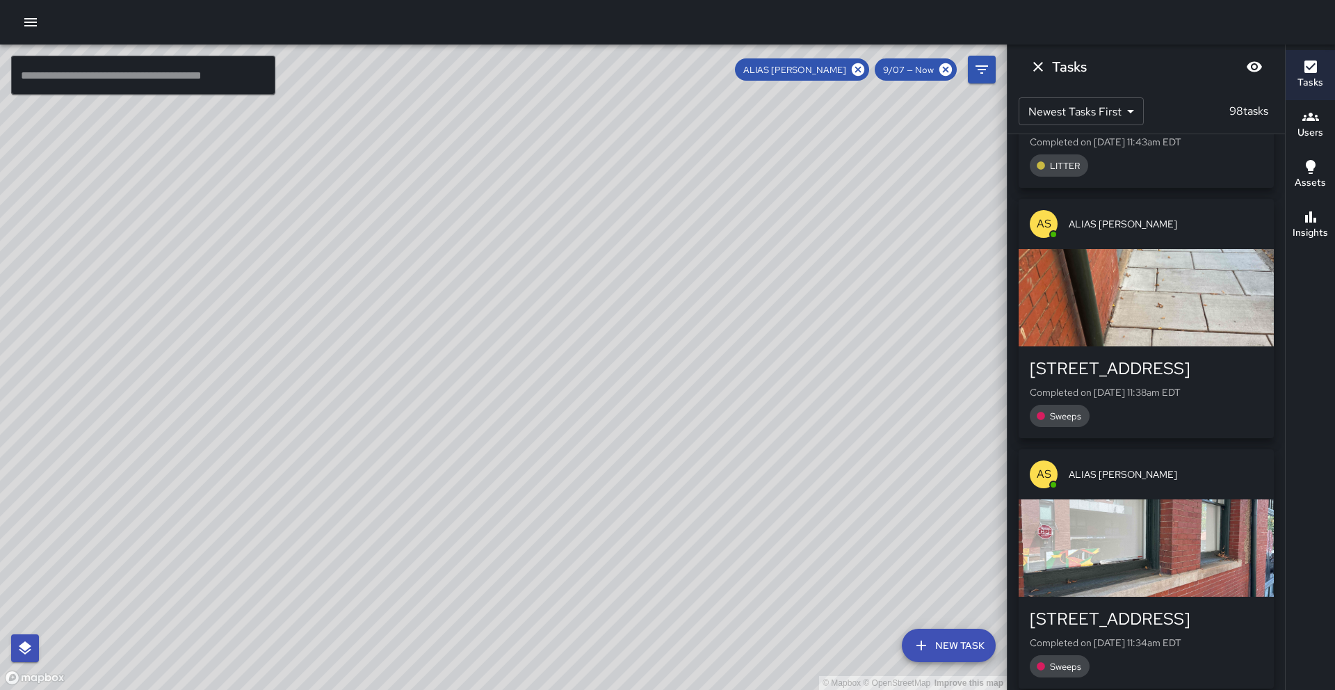
click at [1334, 417] on div "Tasks Users Assets Insights" at bounding box center [1310, 367] width 50 height 645
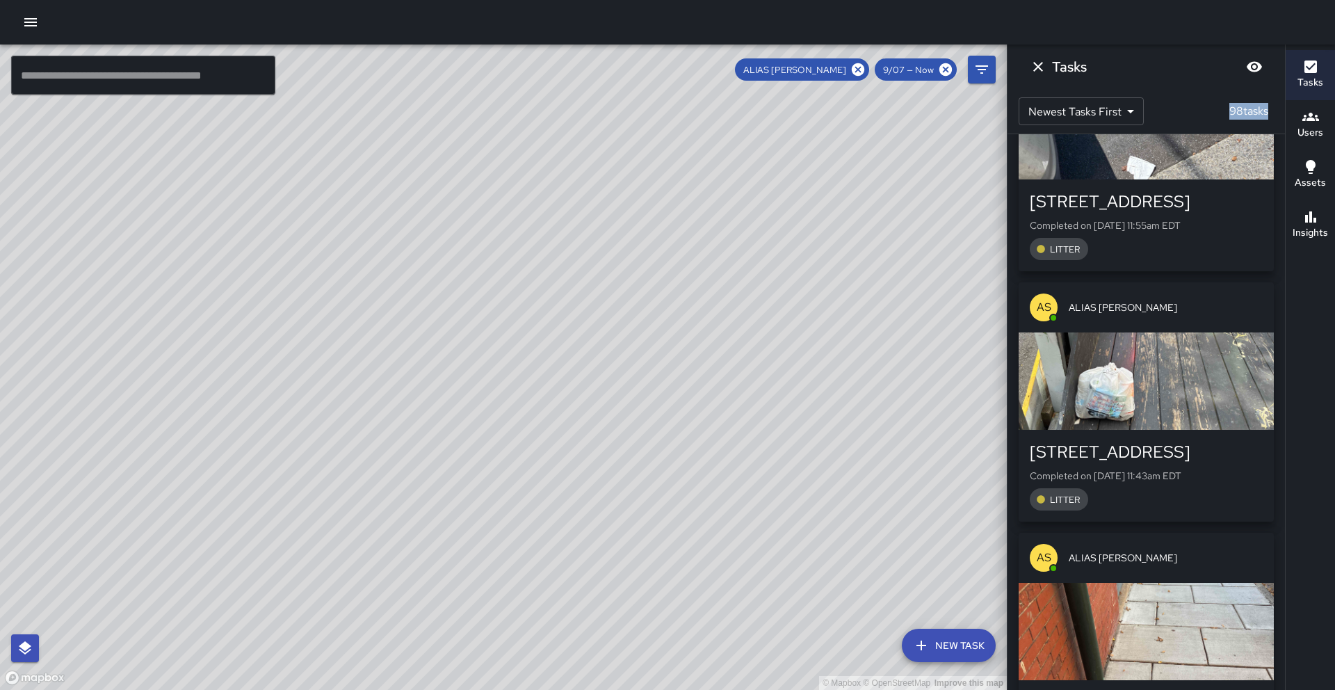
scroll to position [2191, 0]
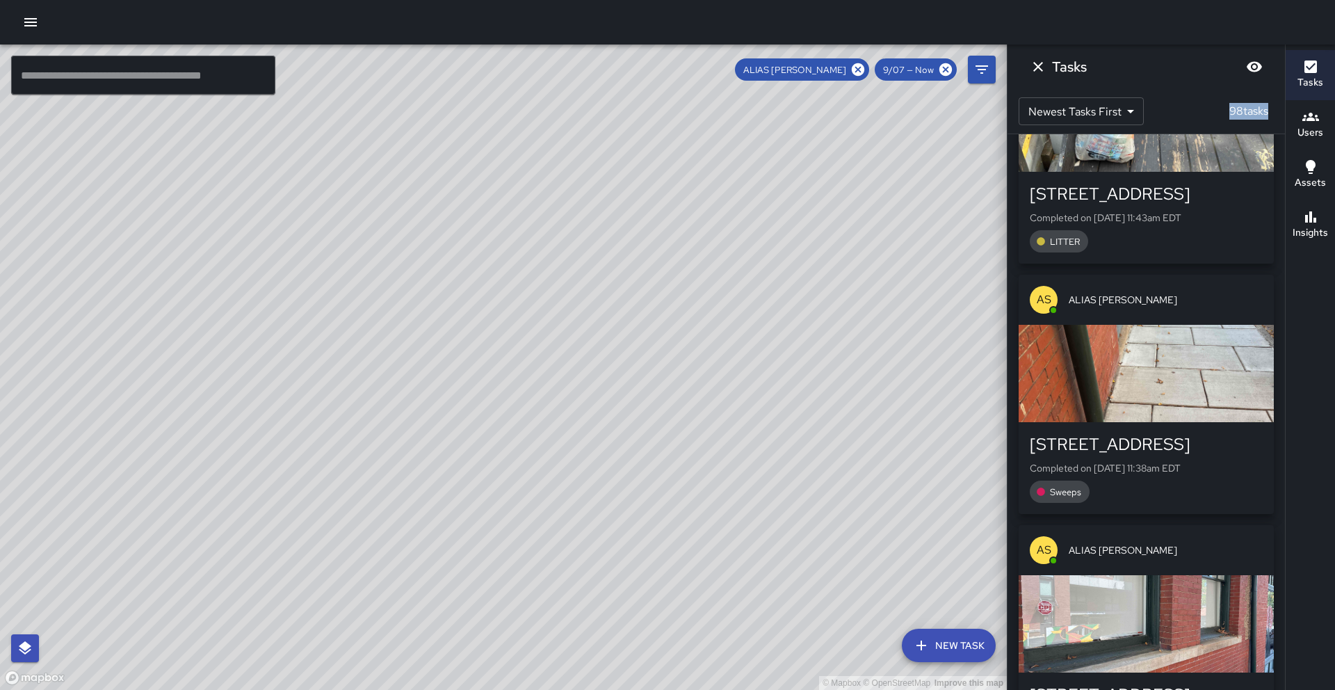
click at [1147, 383] on div "button" at bounding box center [1146, 373] width 255 height 97
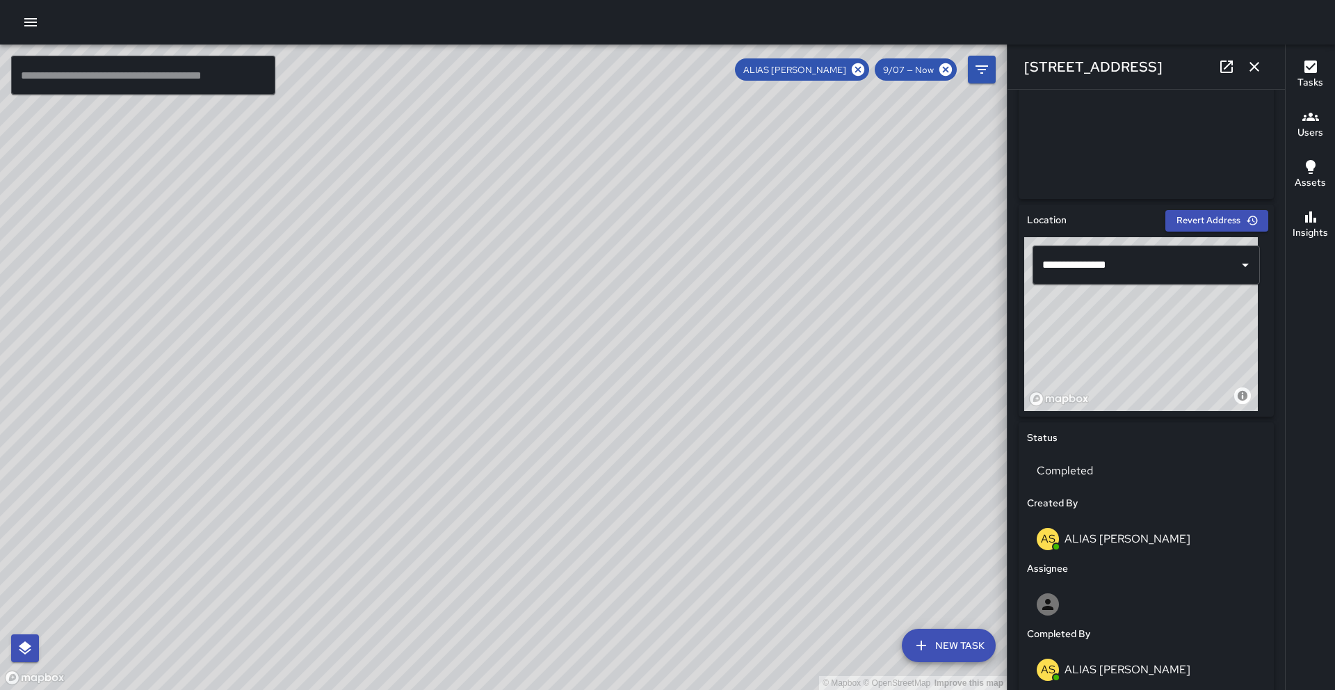
scroll to position [391, 0]
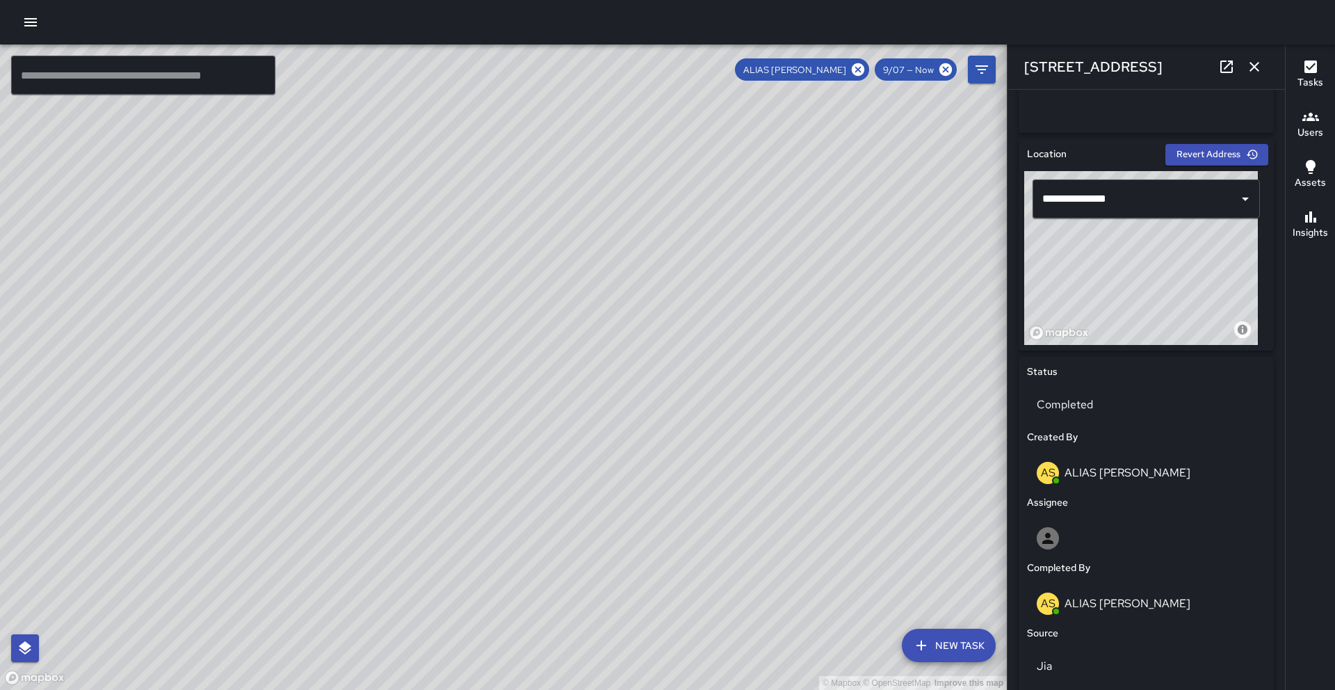
click at [1207, 367] on div "Status" at bounding box center [1146, 372] width 244 height 21
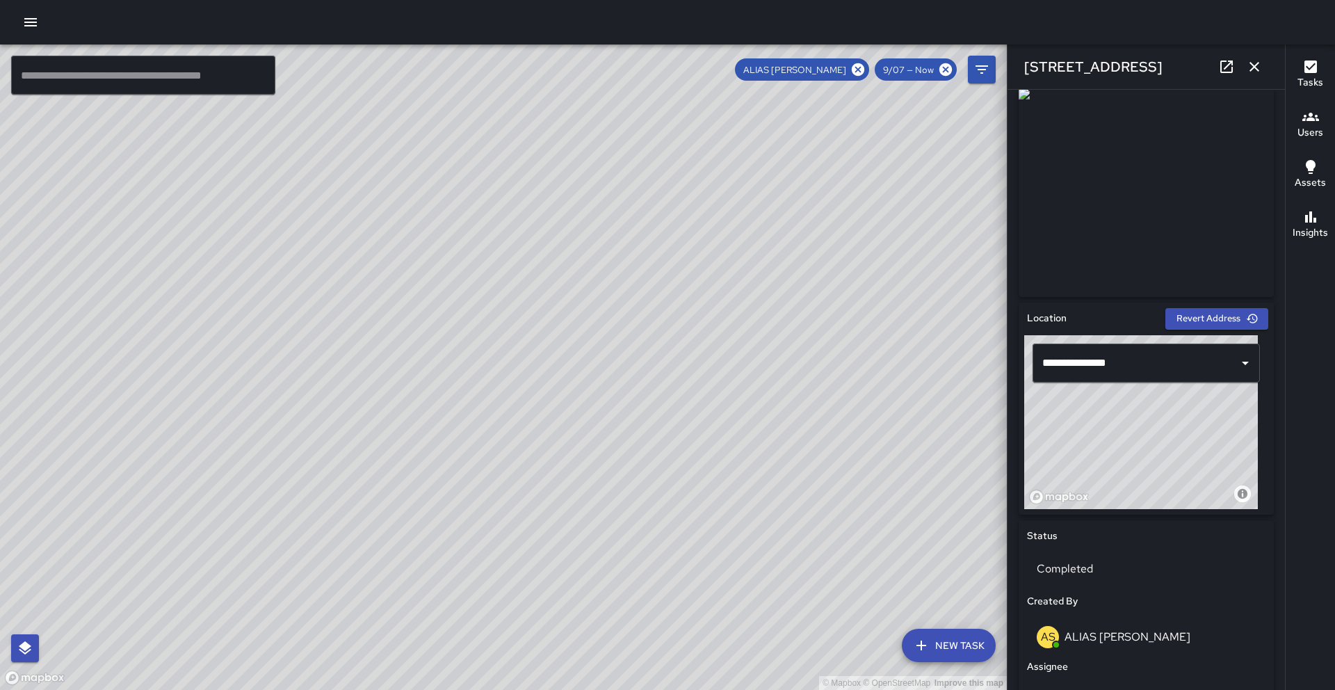
scroll to position [0, 0]
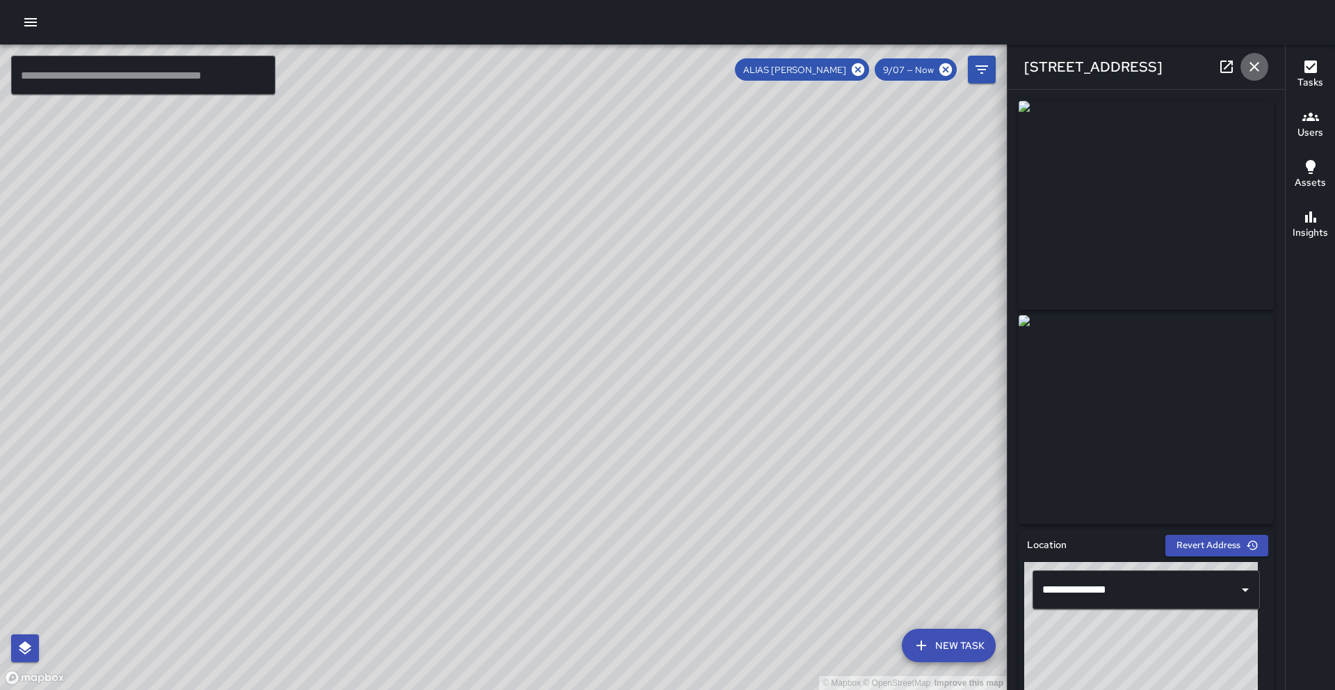
click at [1251, 67] on icon "button" at bounding box center [1254, 66] width 17 height 17
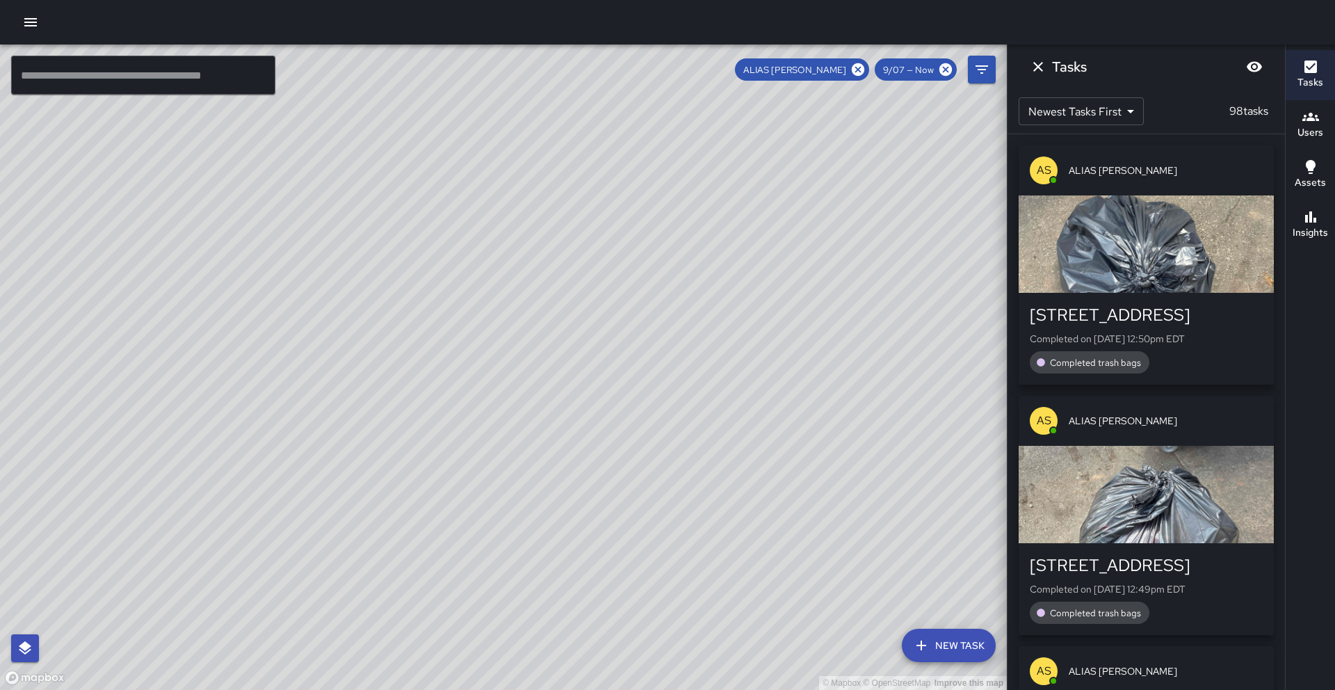
scroll to position [542, 0]
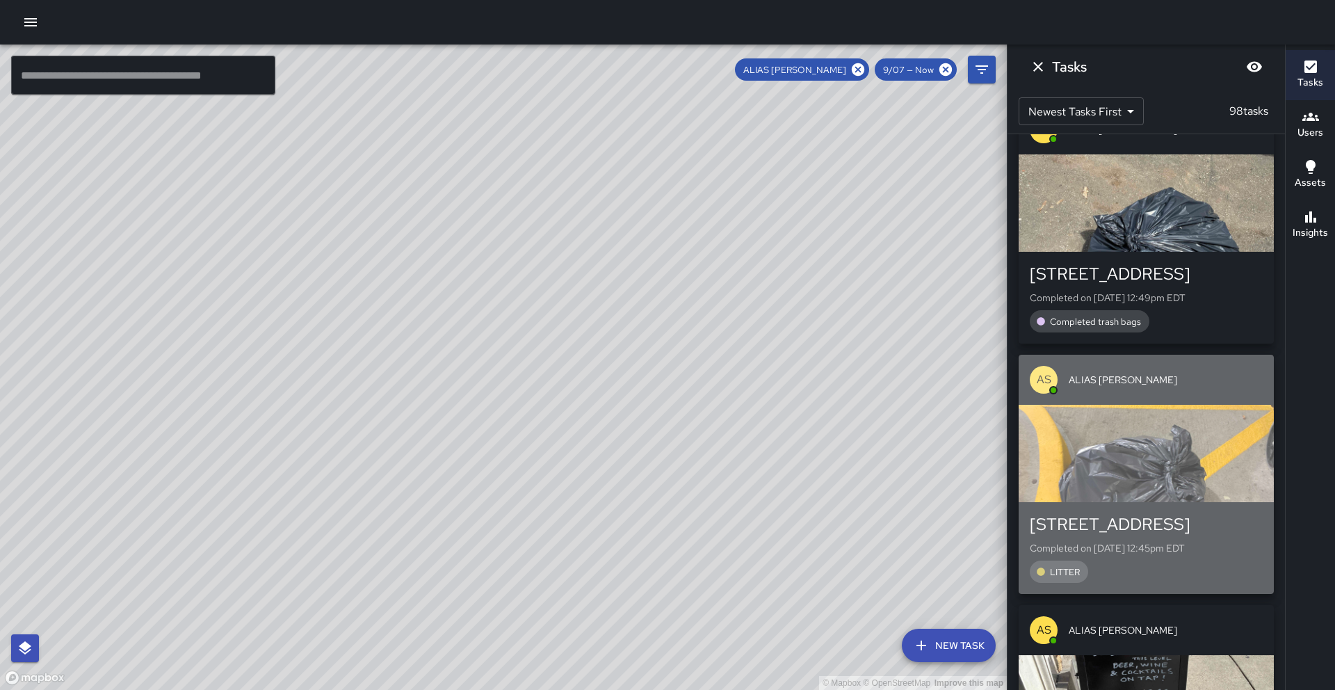
click at [1249, 445] on div "button" at bounding box center [1146, 453] width 255 height 97
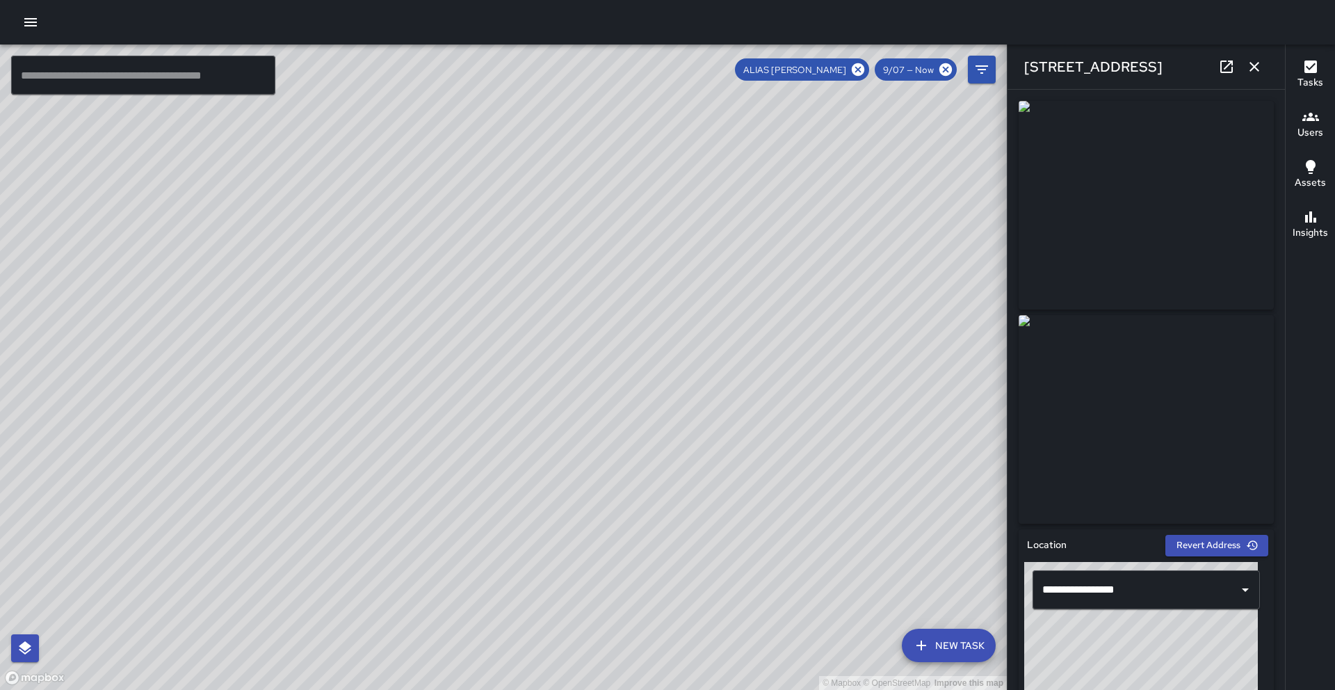
click at [1247, 67] on icon "button" at bounding box center [1254, 66] width 17 height 17
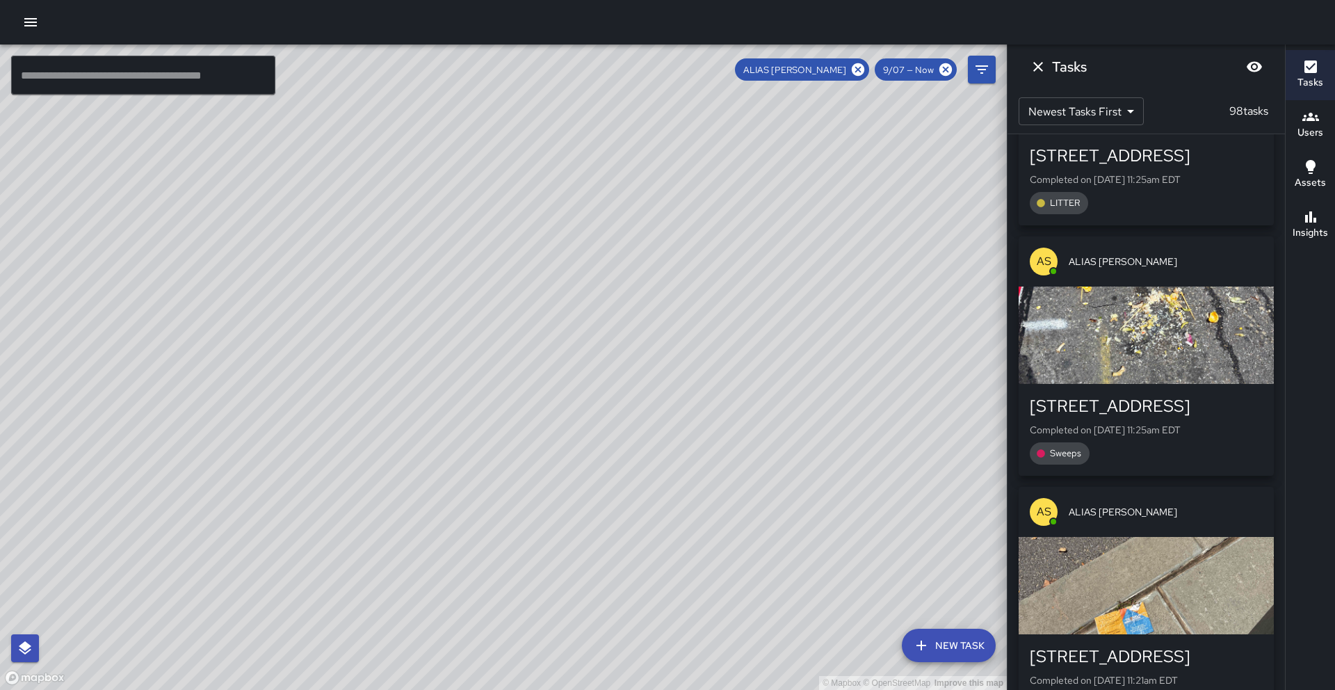
scroll to position [4227, 0]
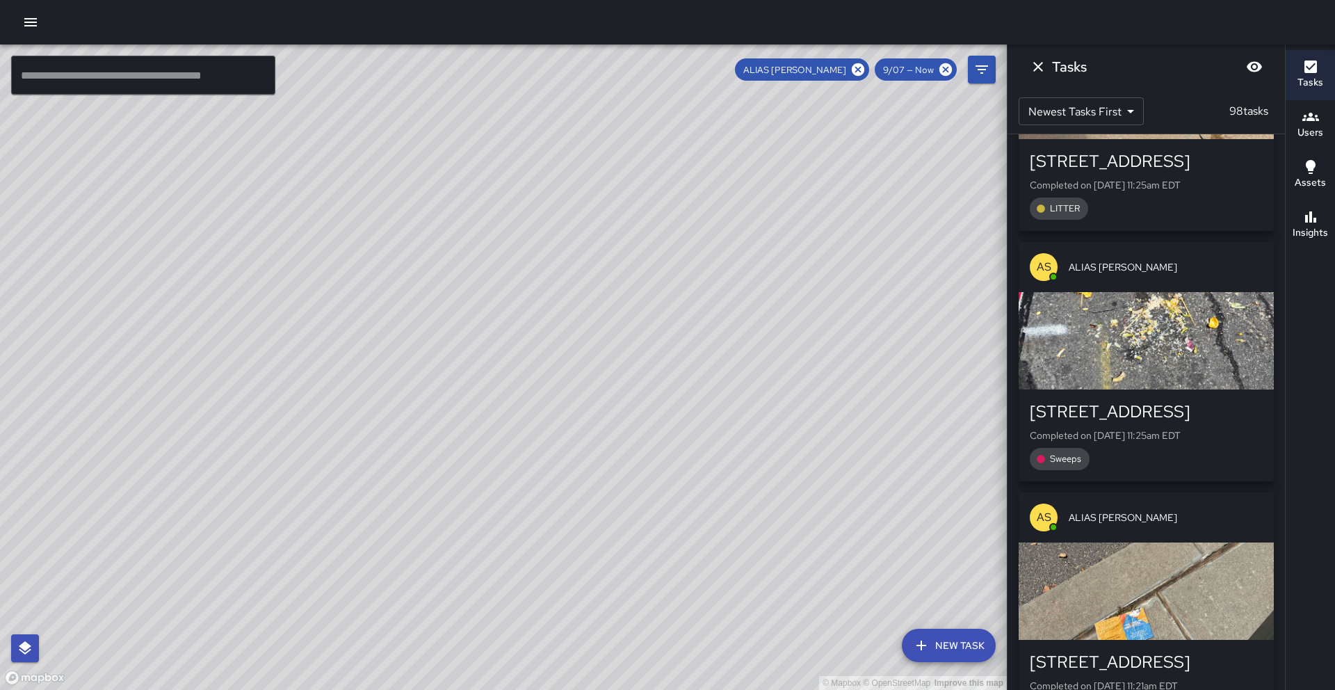
click at [1160, 315] on div "button" at bounding box center [1146, 340] width 255 height 97
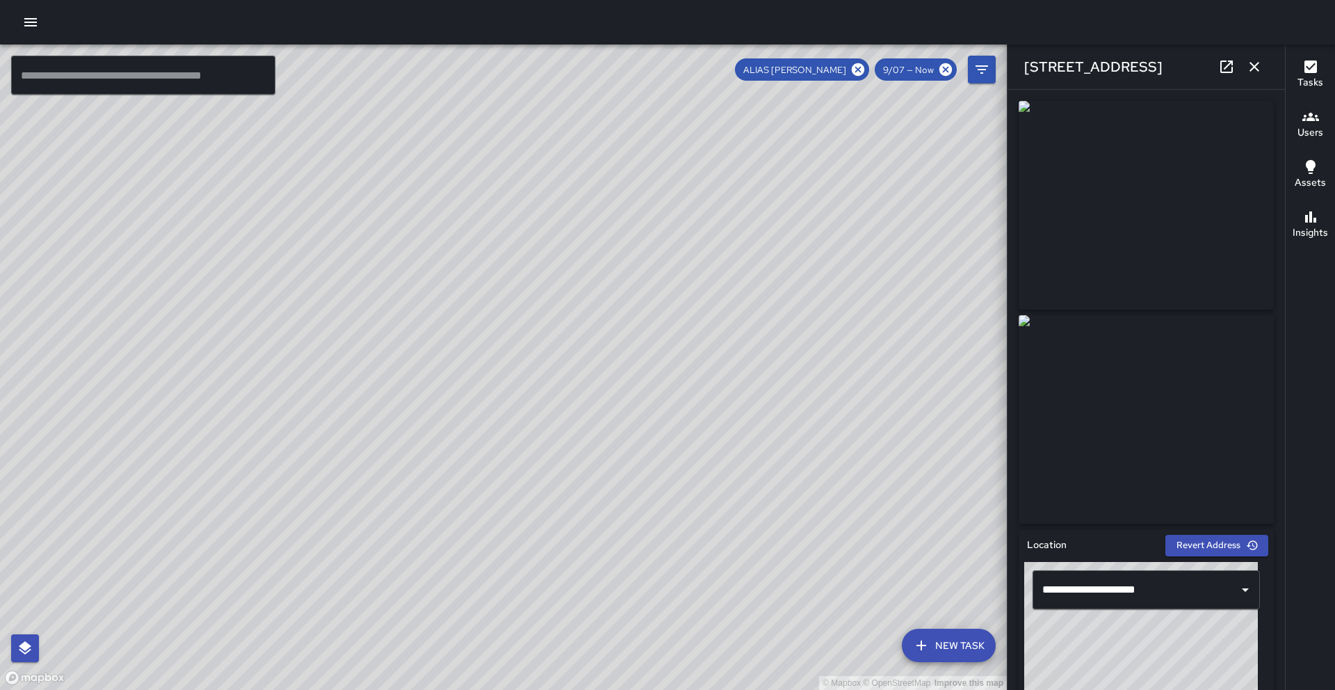
click at [1255, 73] on icon "button" at bounding box center [1254, 66] width 17 height 17
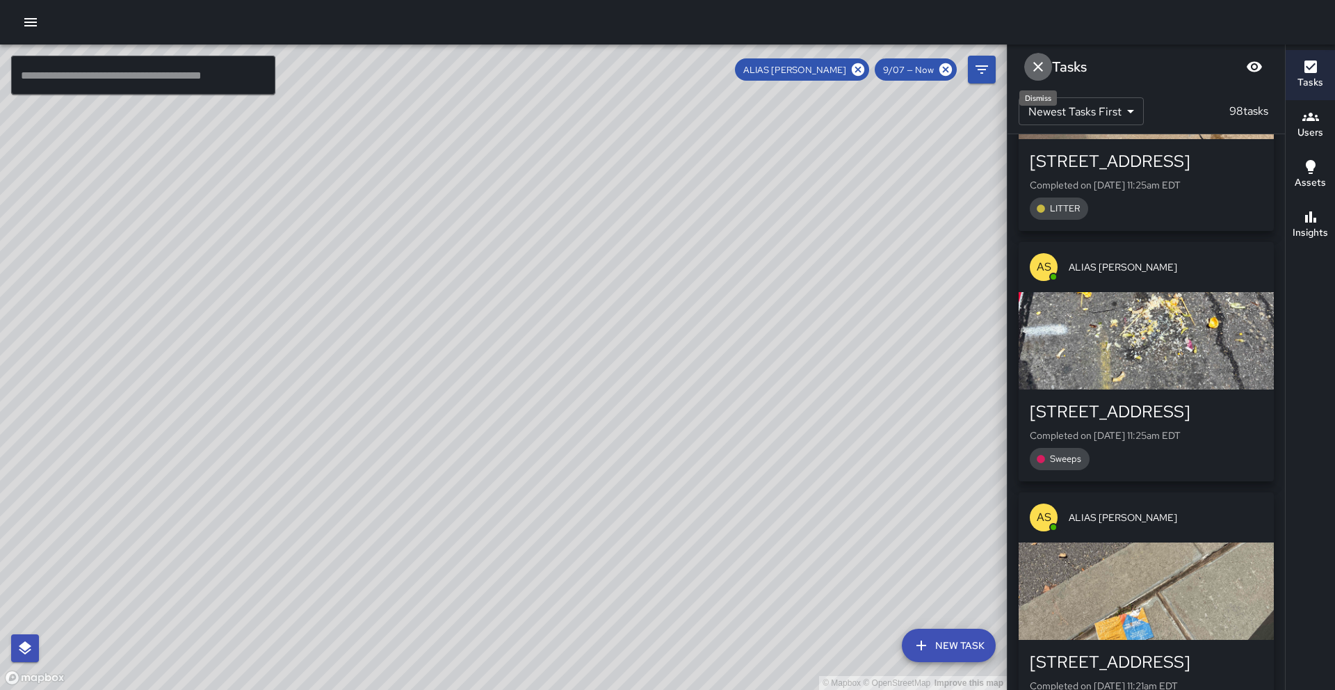
click at [1035, 67] on icon "Dismiss" at bounding box center [1038, 66] width 17 height 17
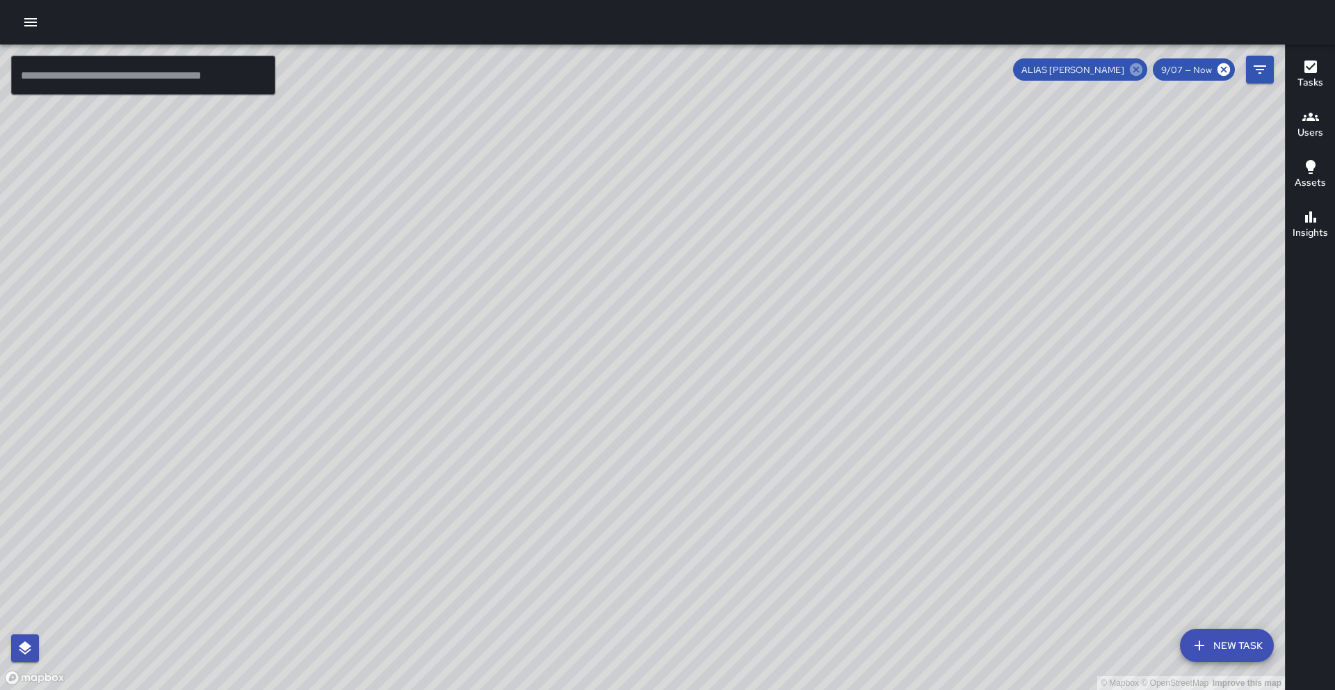
click at [1137, 70] on icon at bounding box center [1136, 69] width 13 height 13
click at [1305, 117] on icon "button" at bounding box center [1311, 116] width 17 height 17
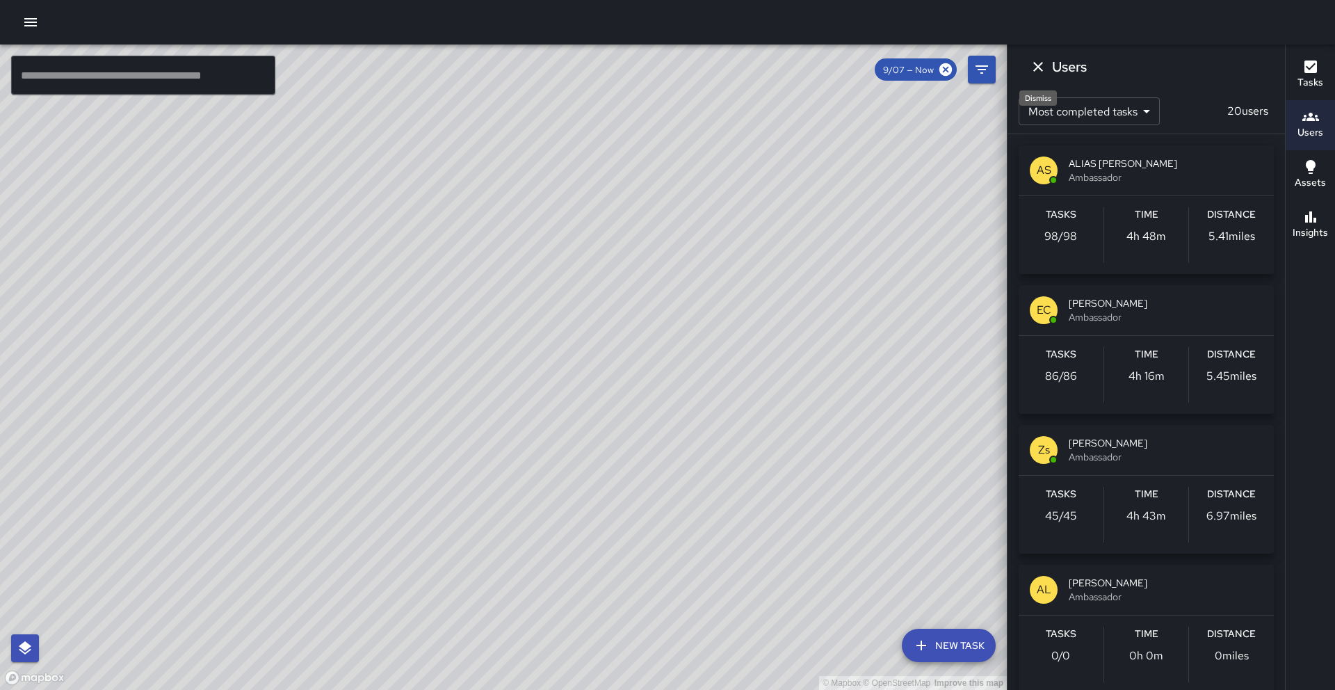
click at [1047, 65] on button "Dismiss" at bounding box center [1038, 67] width 28 height 28
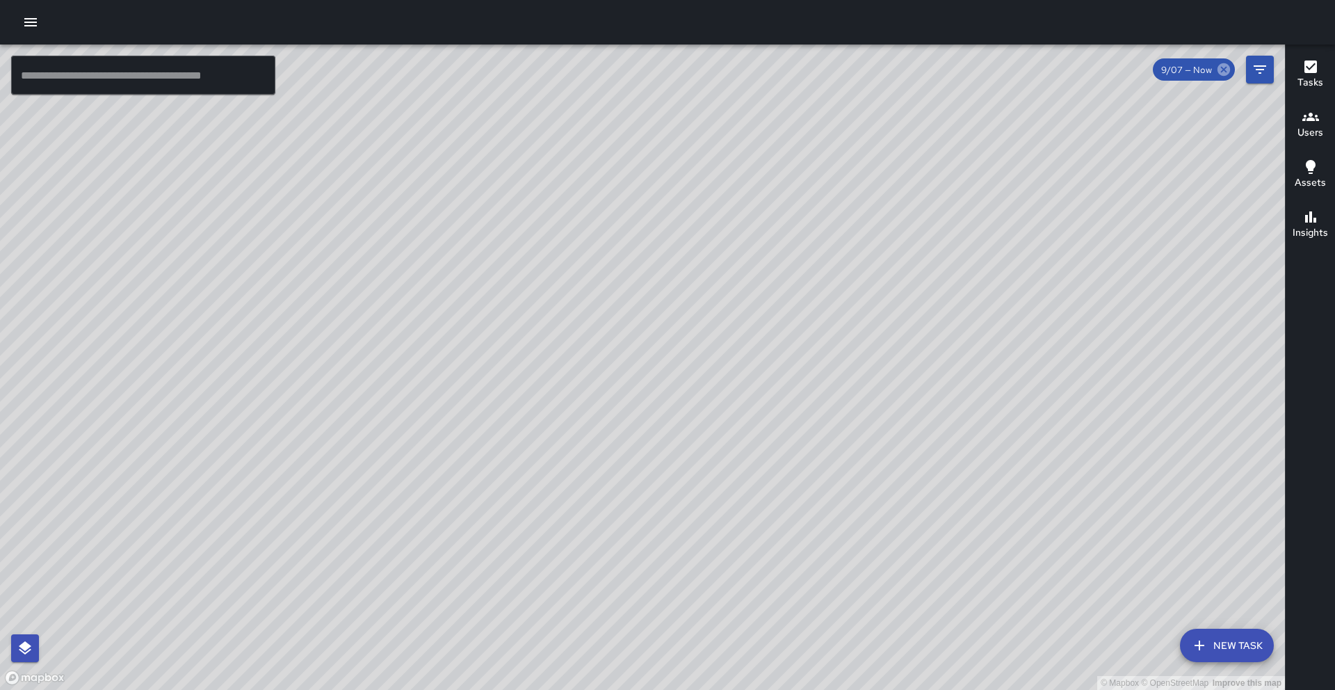
click at [1226, 73] on icon at bounding box center [1224, 69] width 13 height 13
click at [1318, 115] on icon "button" at bounding box center [1311, 116] width 17 height 17
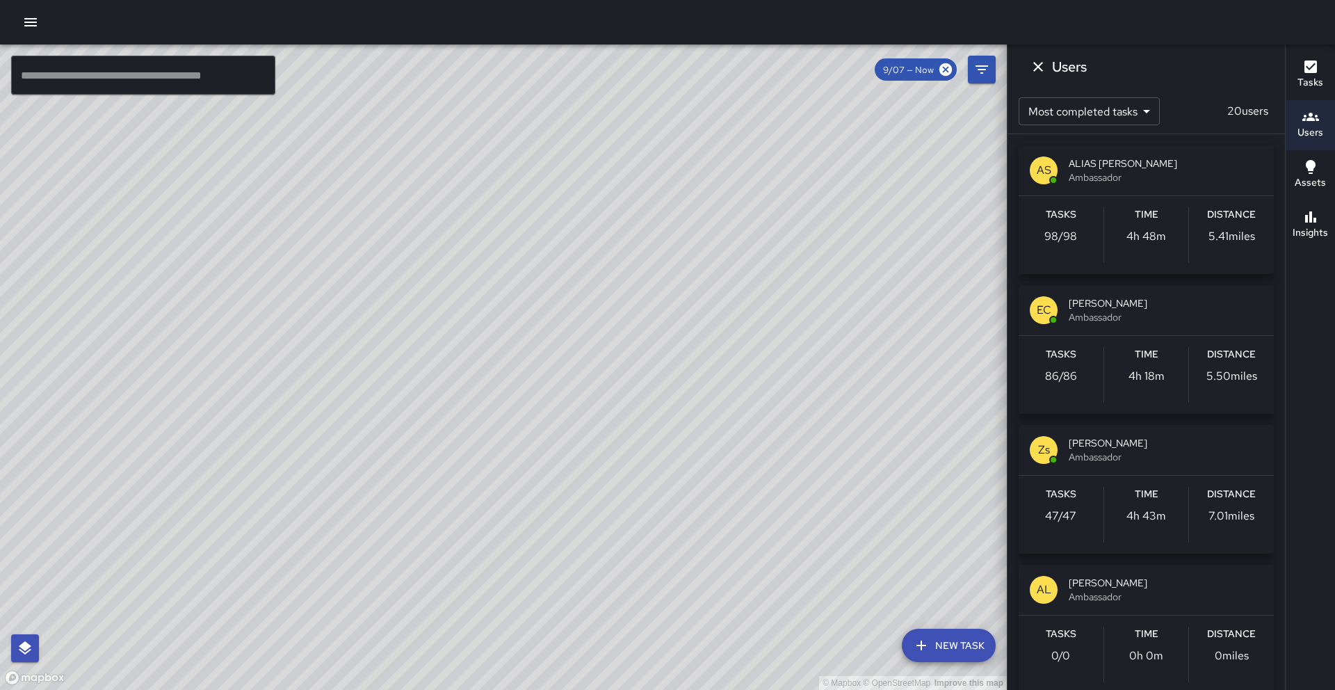
click at [1093, 165] on span "ALIAS [PERSON_NAME]" at bounding box center [1166, 163] width 194 height 14
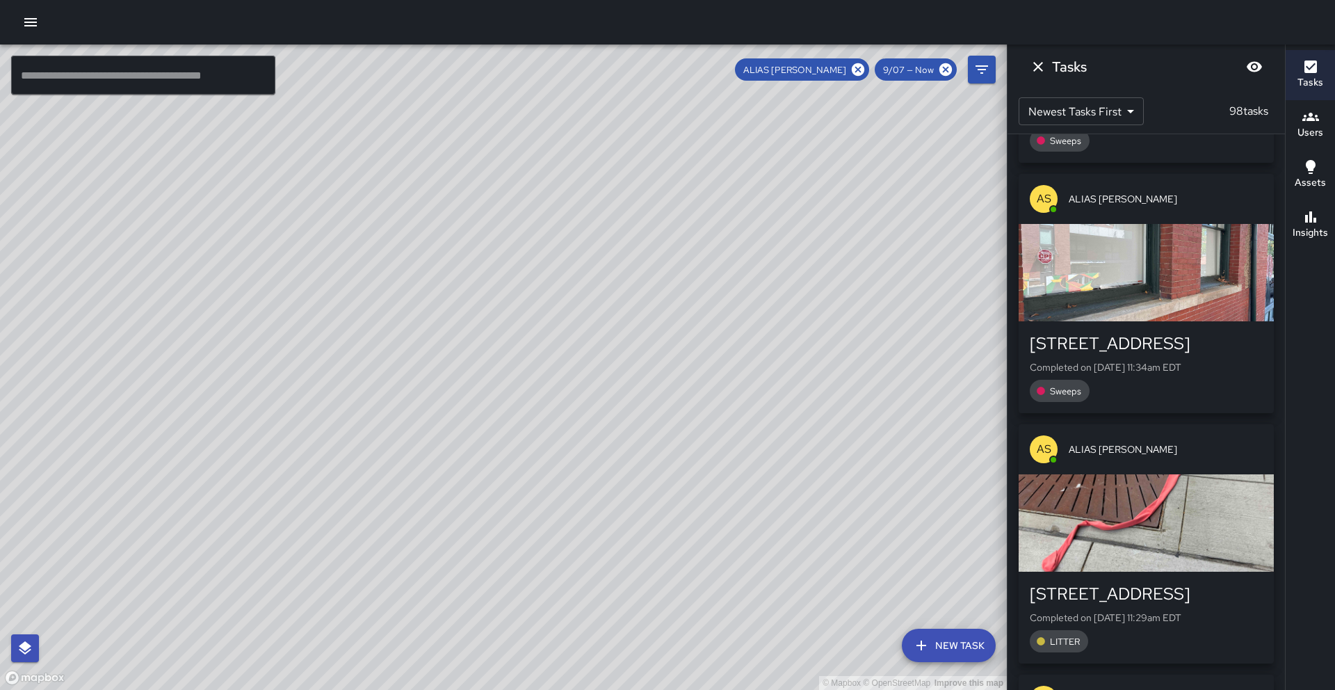
scroll to position [2543, 0]
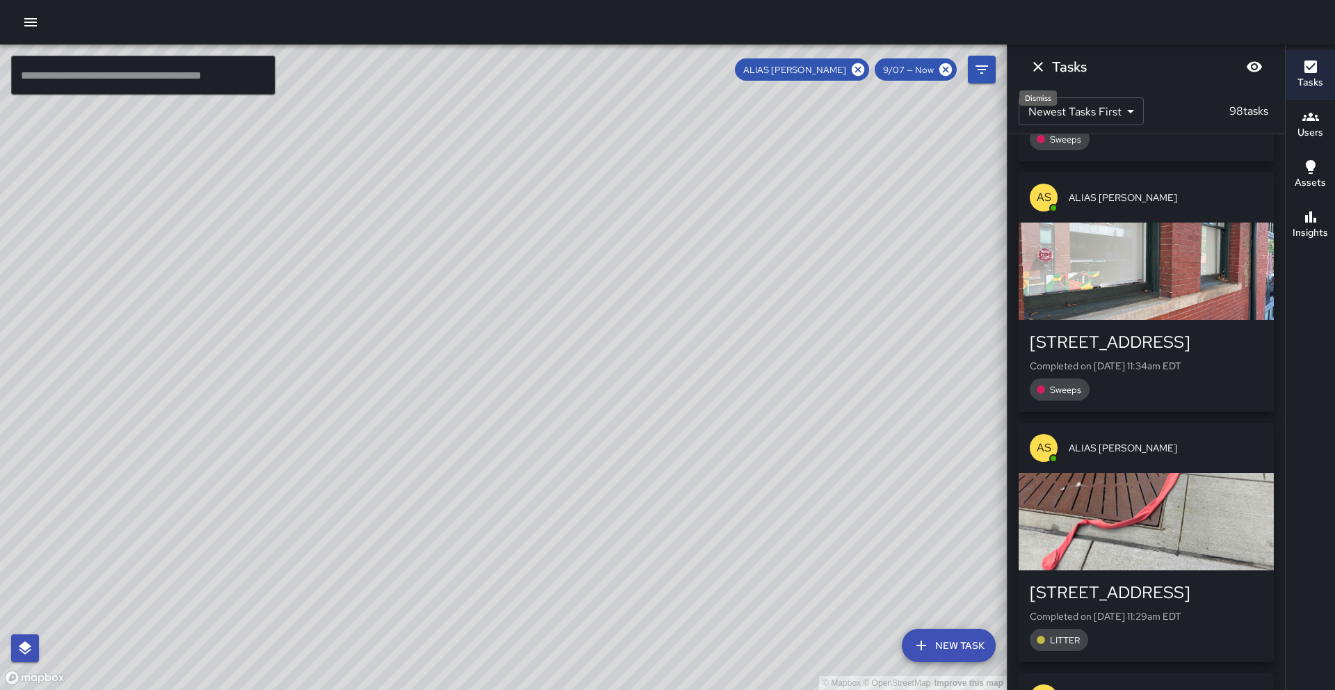
click at [1041, 74] on icon "Dismiss" at bounding box center [1038, 66] width 17 height 17
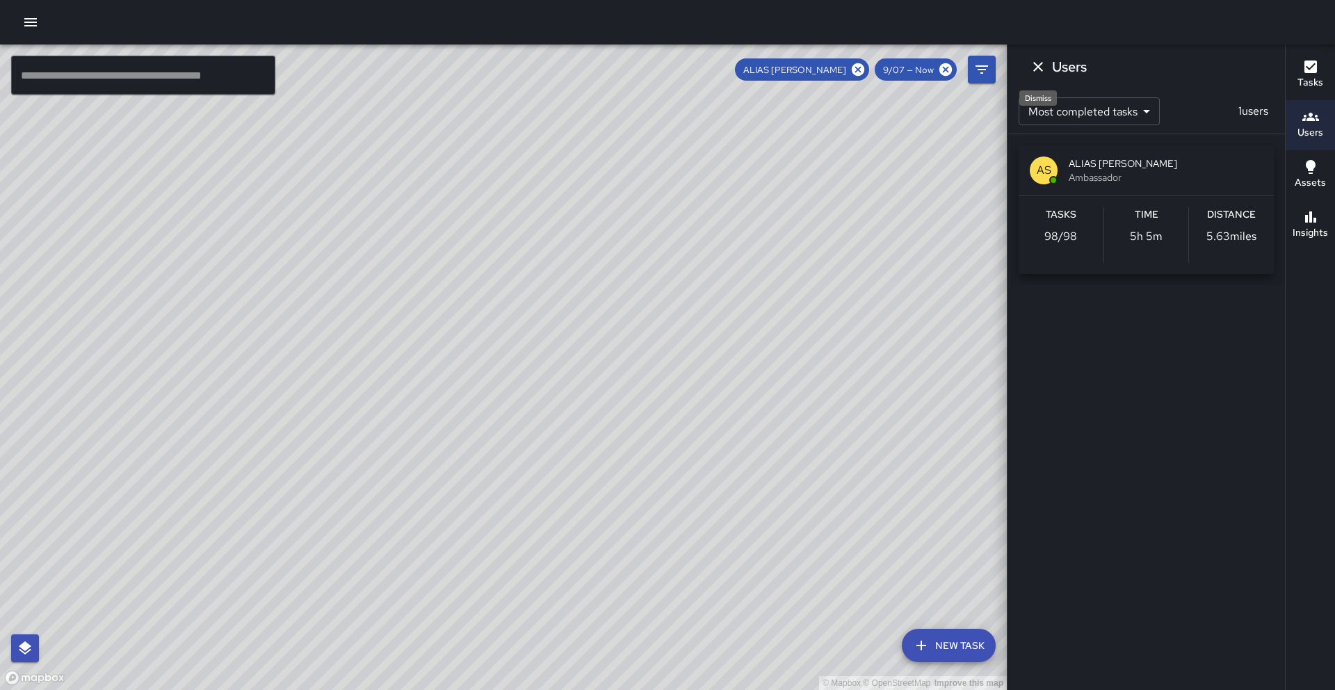
click at [1041, 74] on icon "Dismiss" at bounding box center [1038, 66] width 17 height 17
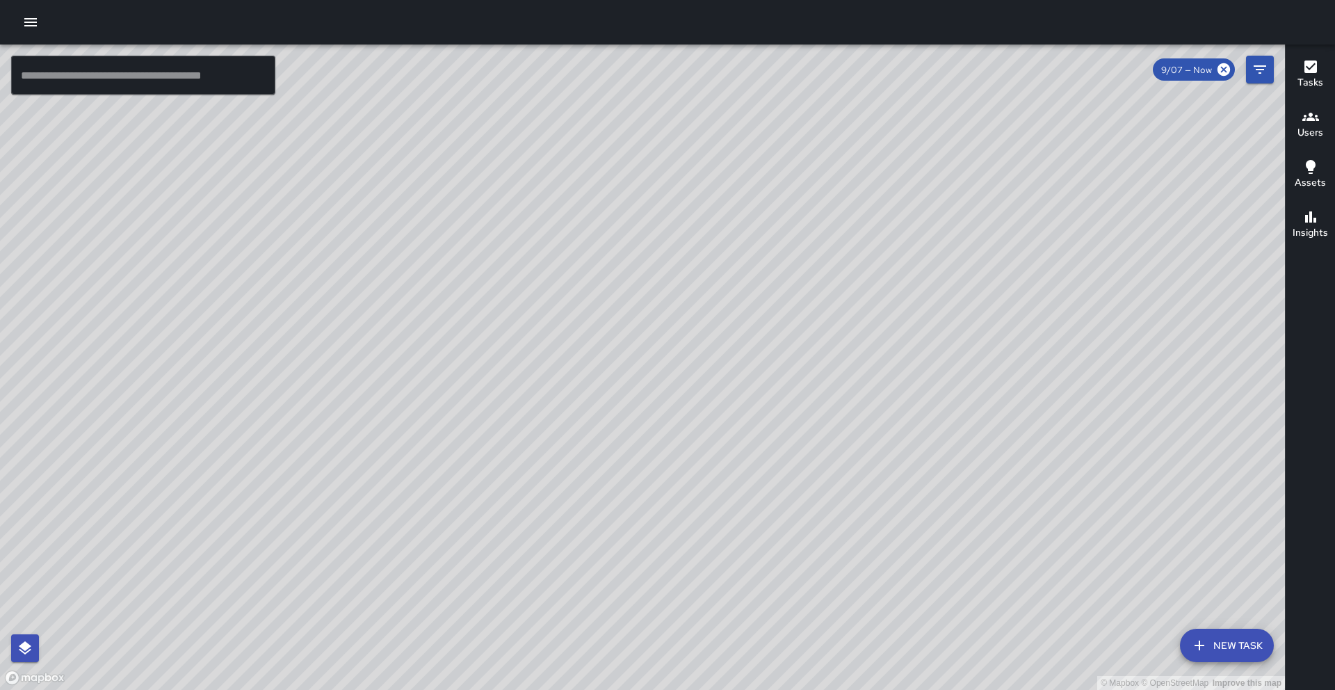
click at [1314, 127] on h6 "Users" at bounding box center [1311, 132] width 26 height 15
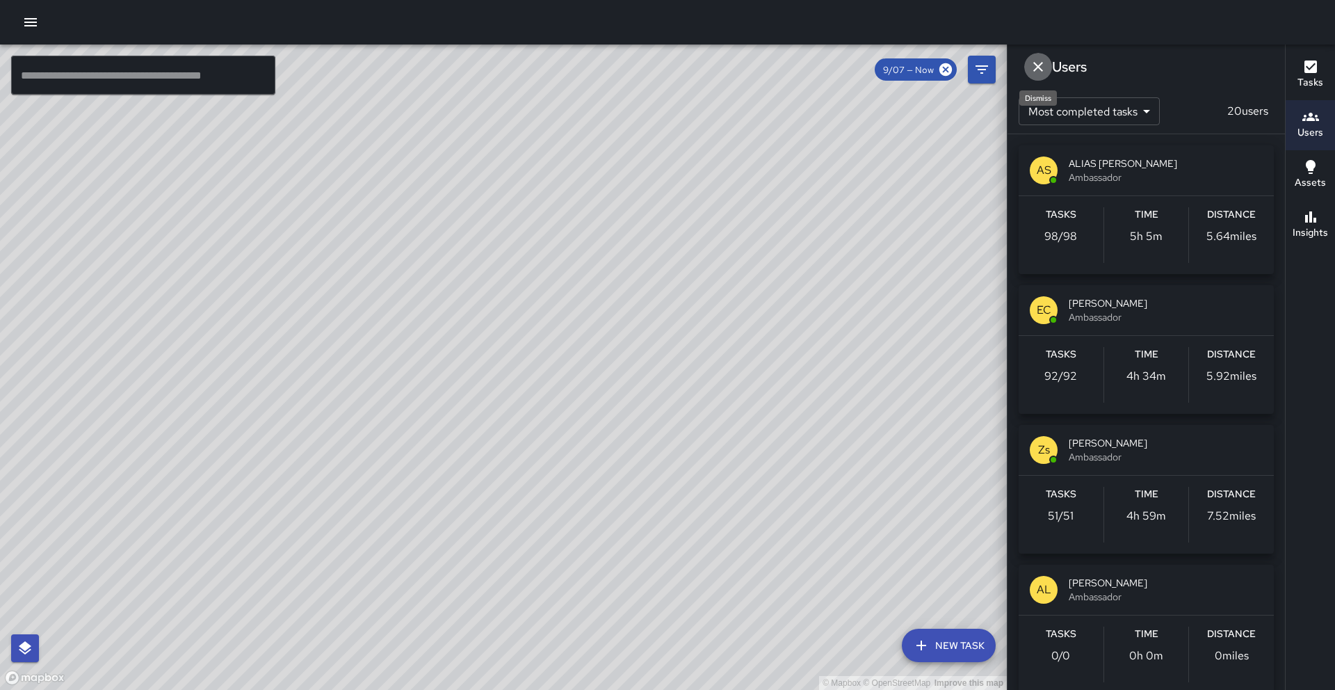
click at [1040, 67] on icon "Dismiss" at bounding box center [1038, 66] width 17 height 17
